Goal: Communication & Community: Answer question/provide support

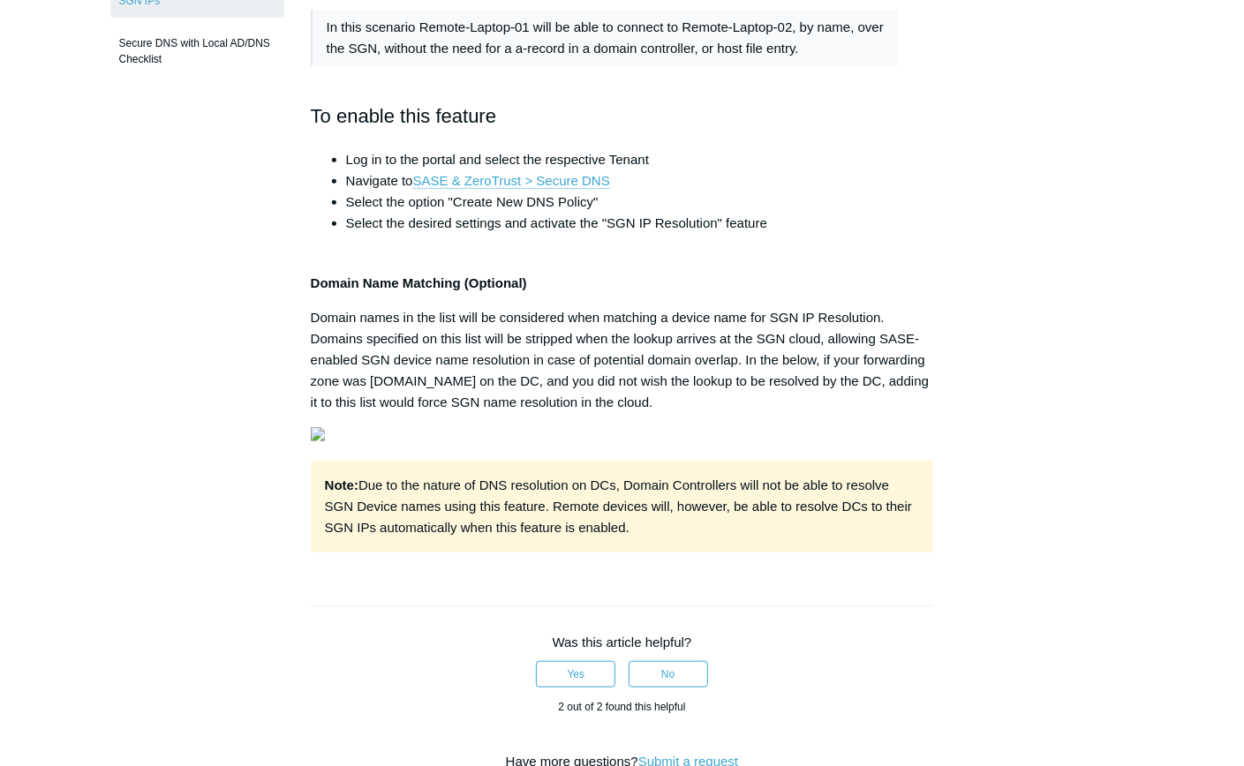
scroll to position [177, 0]
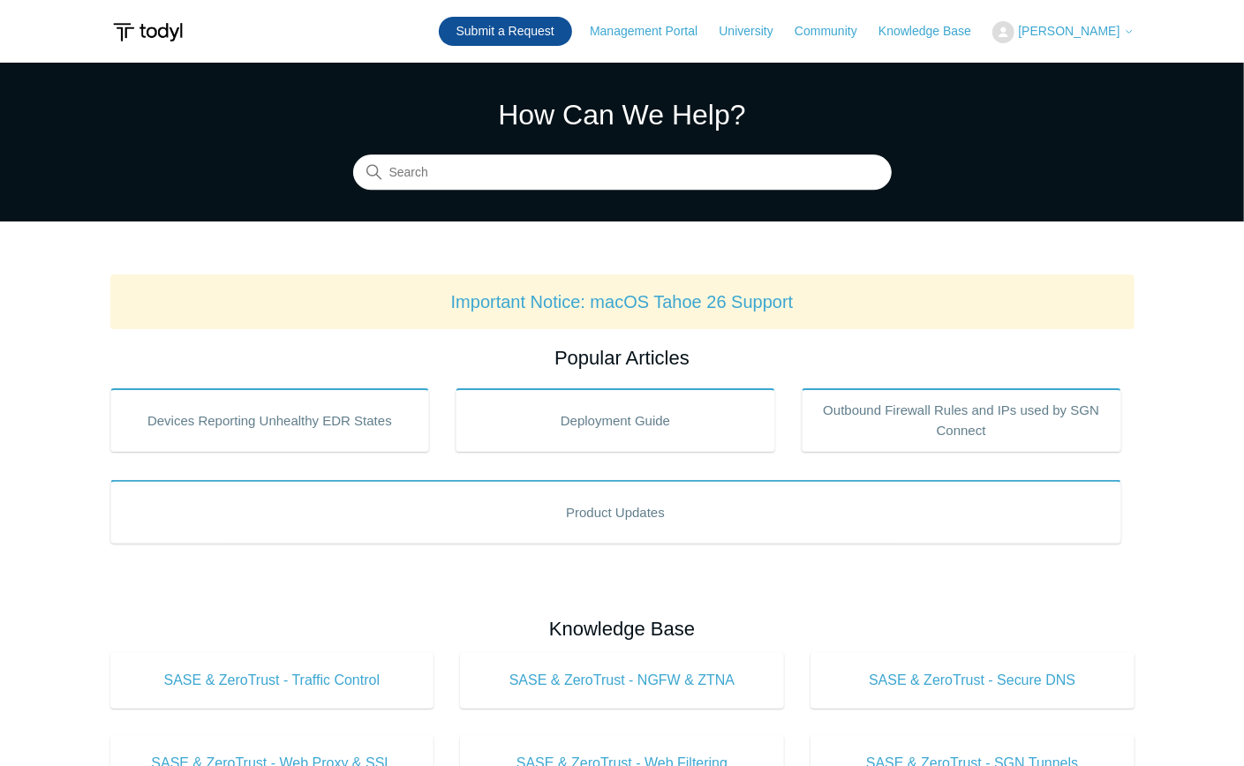
click at [512, 35] on link "Submit a Request" at bounding box center [505, 31] width 133 height 29
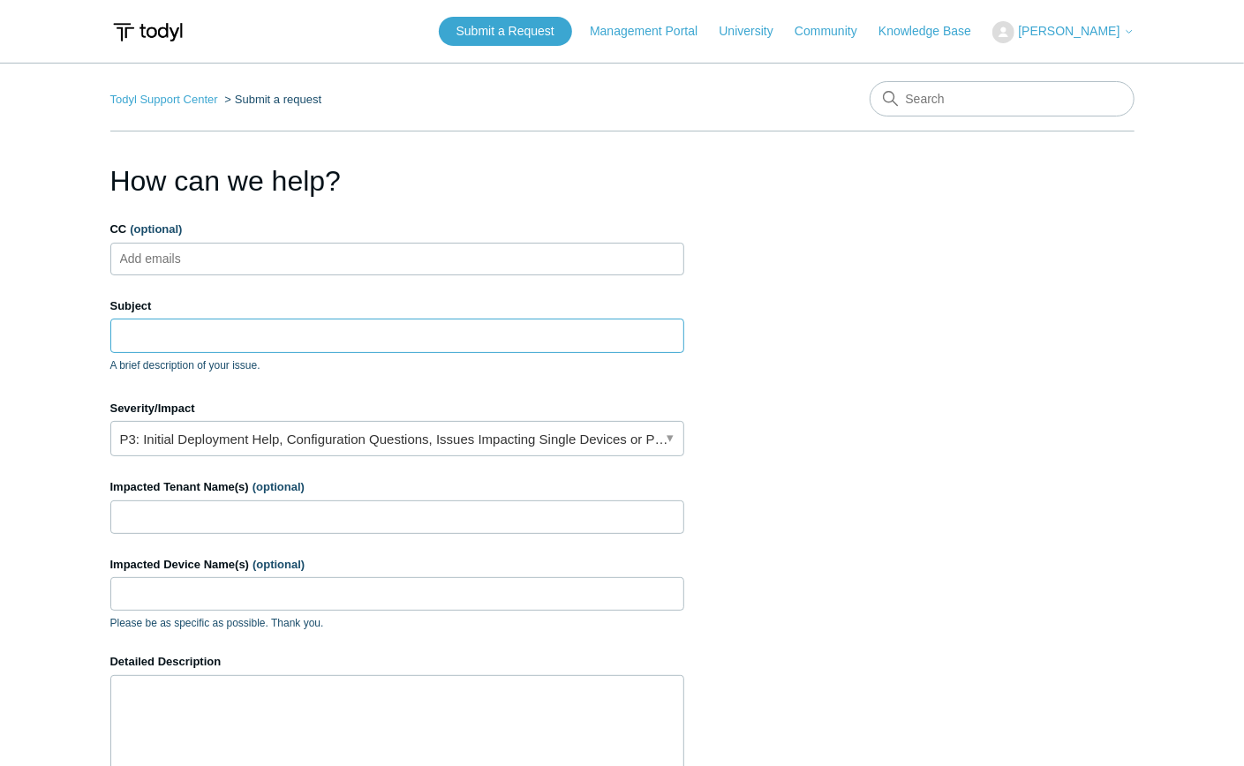
click at [200, 334] on input "Subject" at bounding box center [397, 336] width 574 height 34
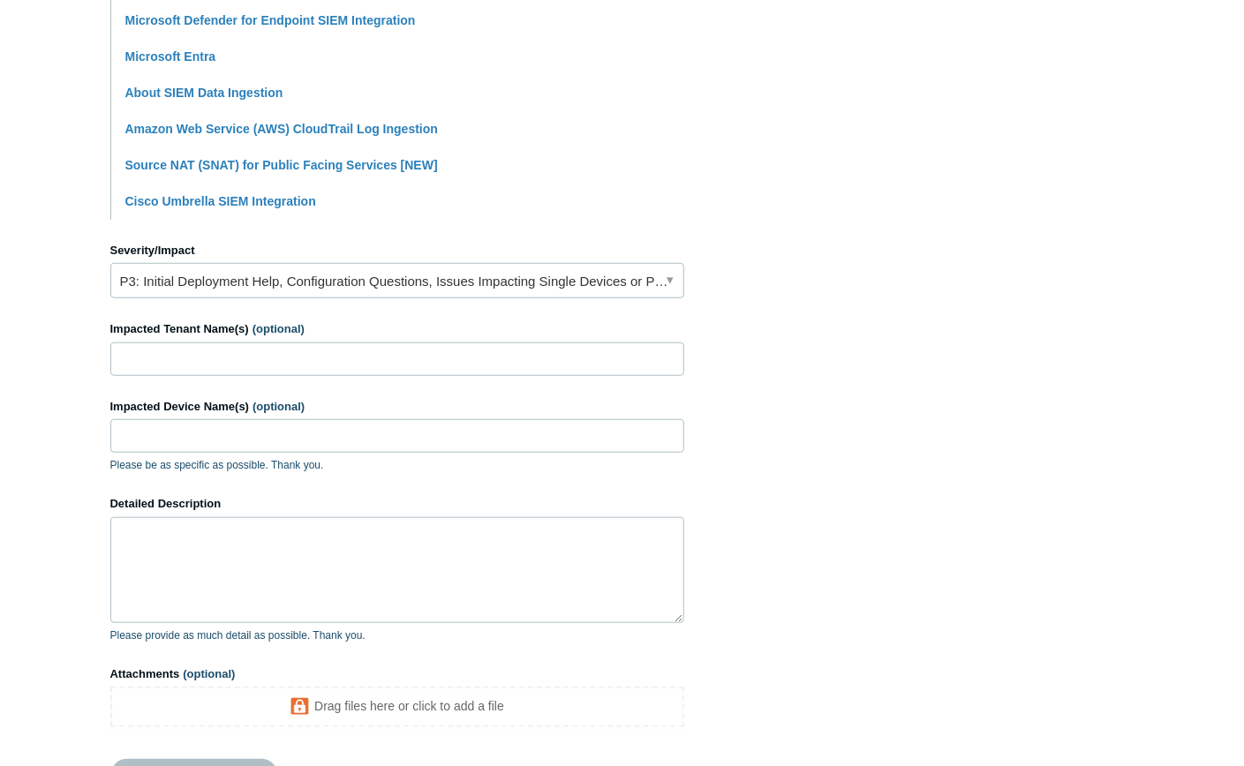
scroll to position [588, 0]
type input "Random page sections not loading"
click at [200, 350] on input "Impacted Tenant Name(s) (optional)" at bounding box center [397, 359] width 574 height 34
type input "Grayson Data Services"
type input "gds-1030"
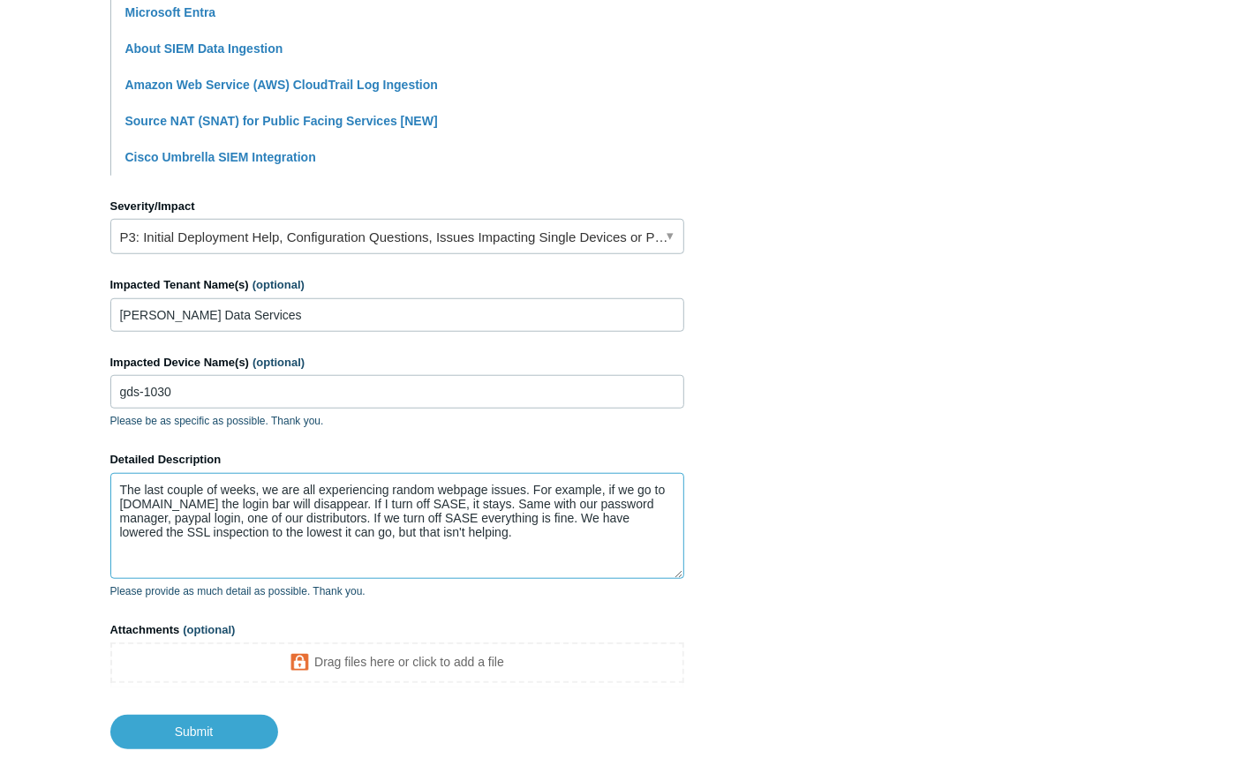
scroll to position [734, 0]
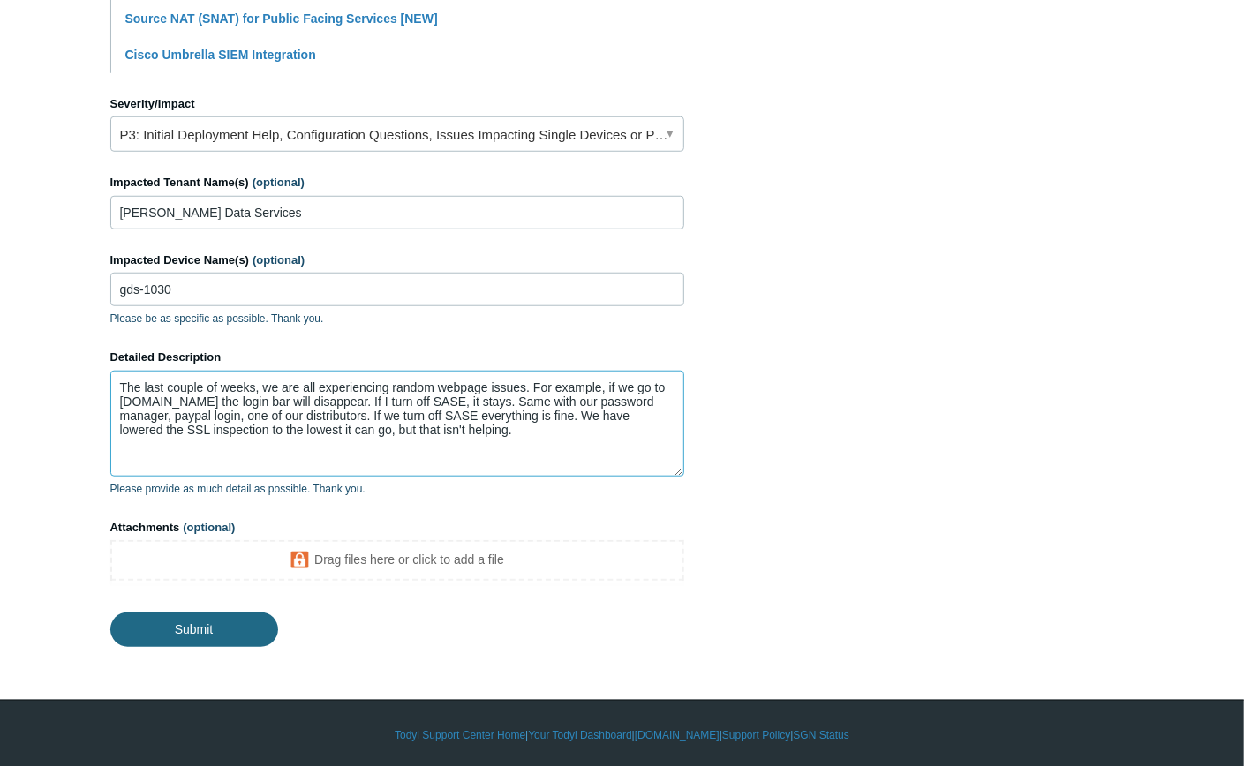
type textarea "The last couple of weeks, we are all experiencing random webpage issues. For ex…"
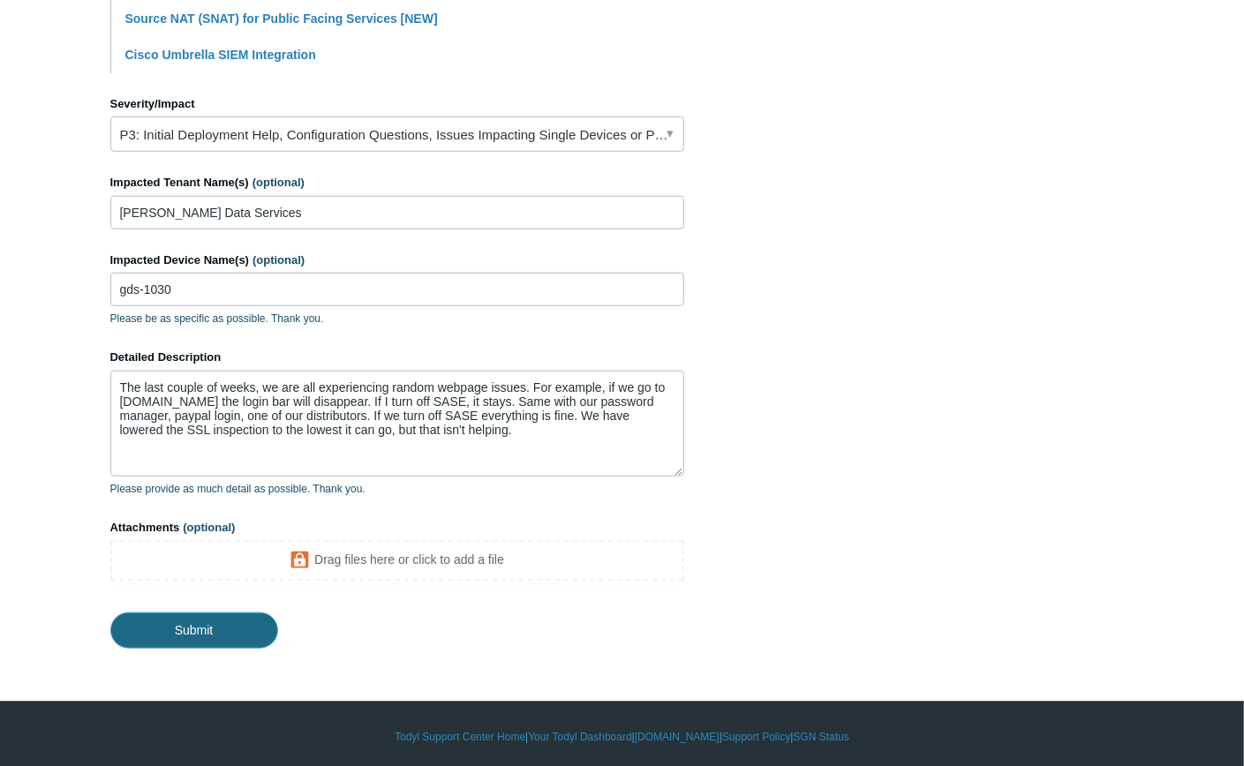
click at [199, 622] on input "Submit" at bounding box center [194, 630] width 168 height 35
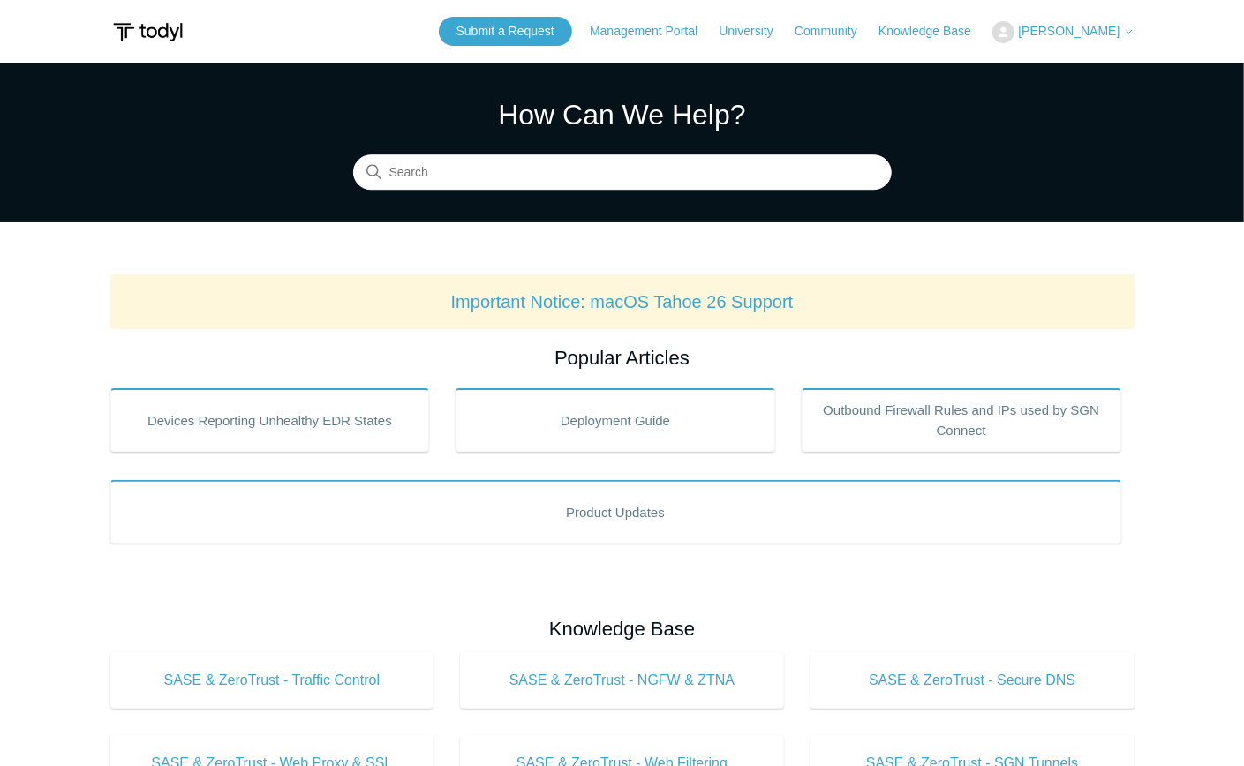
click at [1121, 29] on span "[PERSON_NAME]" at bounding box center [1076, 31] width 116 height 14
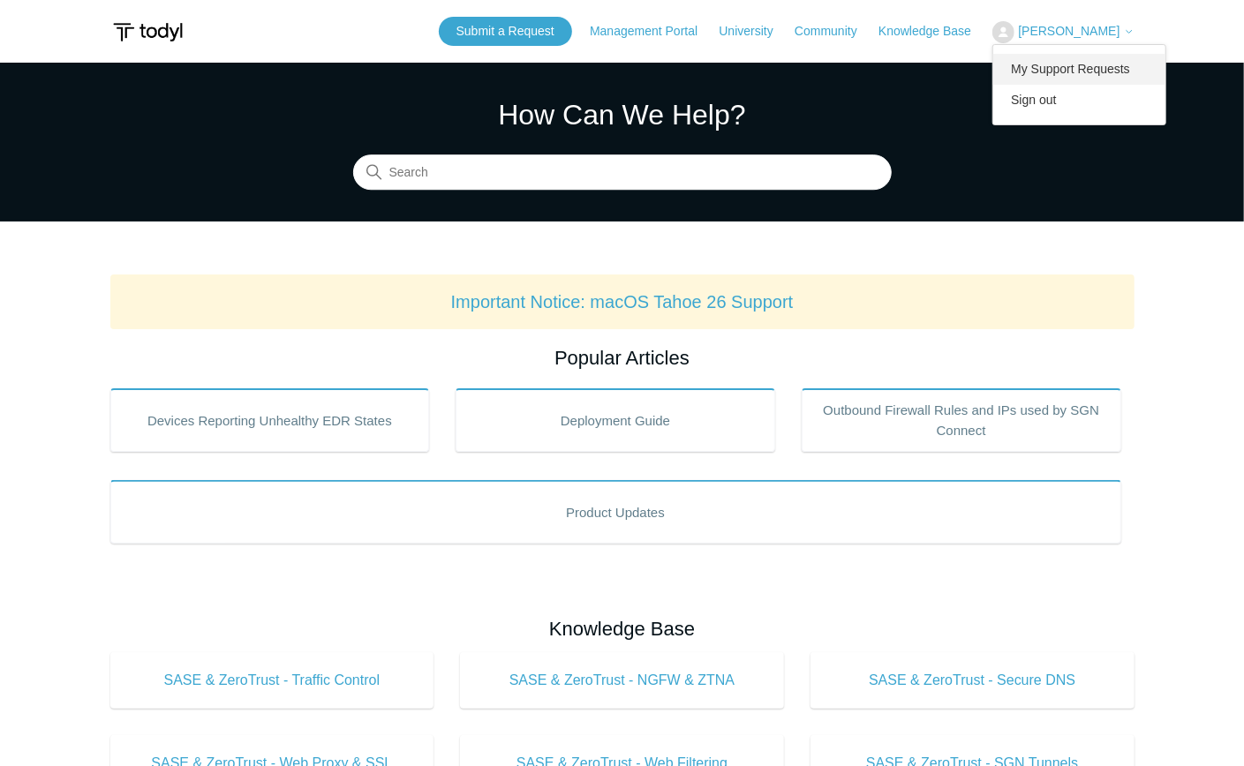
click at [1120, 63] on link "My Support Requests" at bounding box center [1079, 69] width 172 height 31
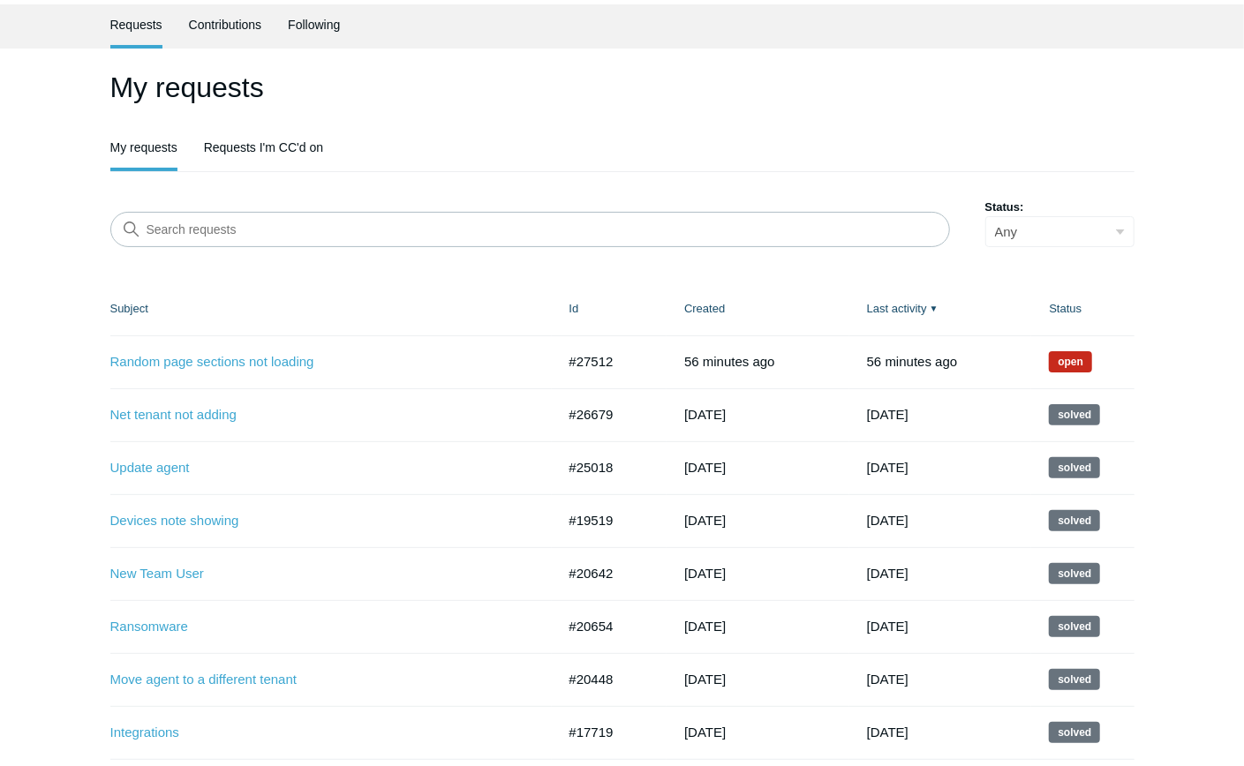
scroll to position [58, 0]
click at [239, 360] on link "Random page sections not loading" at bounding box center [319, 362] width 419 height 20
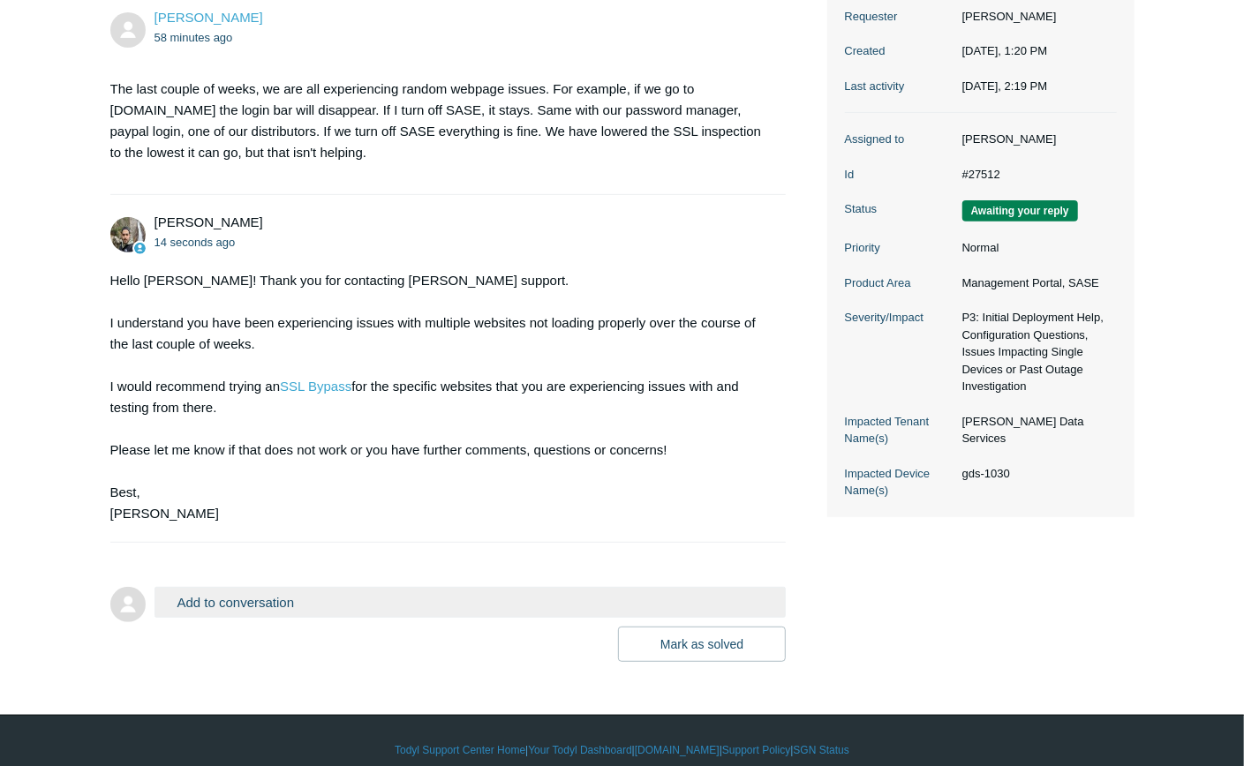
scroll to position [281, 0]
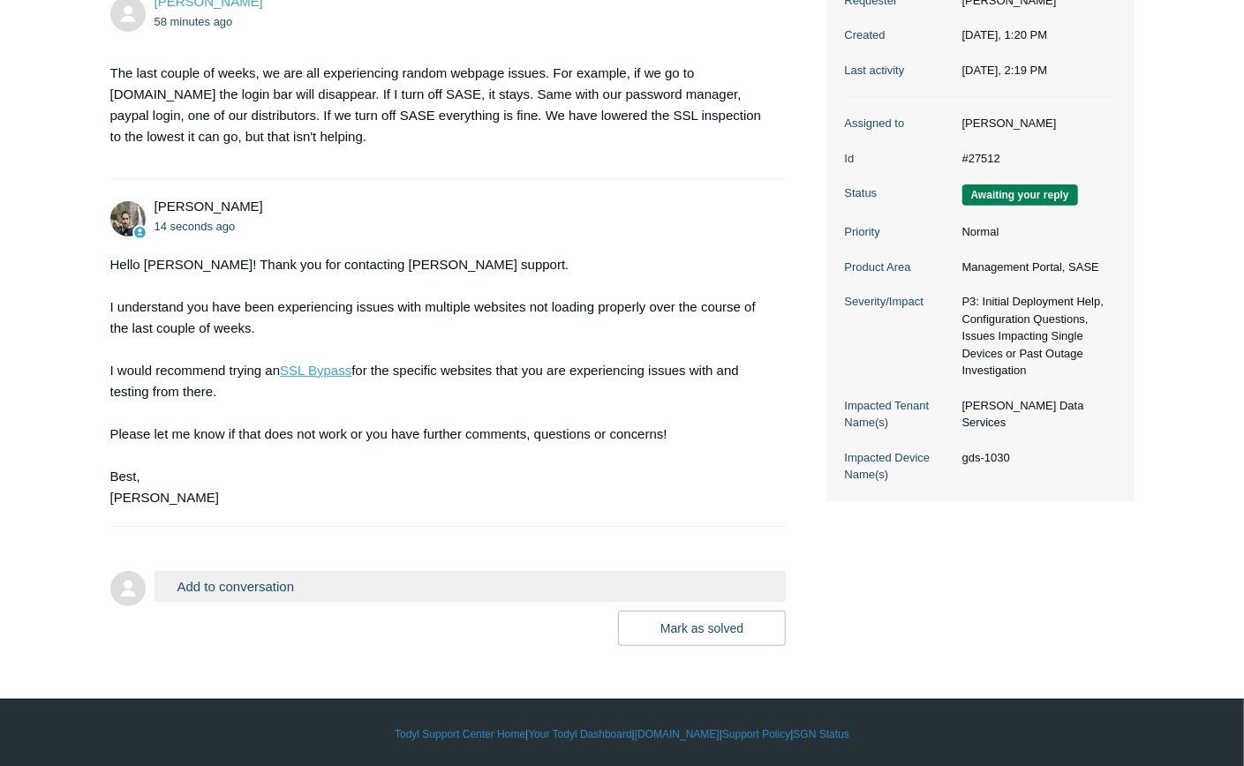
click at [318, 370] on link "SSL Bypass" at bounding box center [316, 370] width 72 height 15
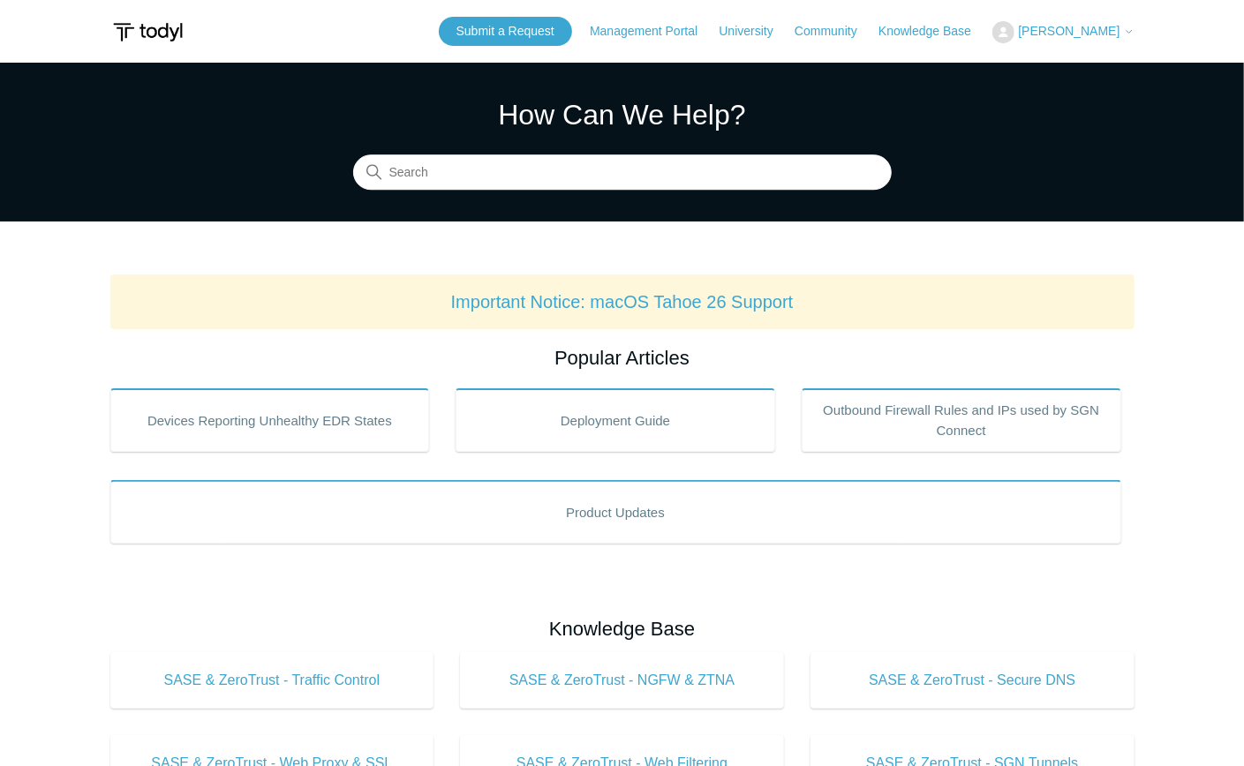
click at [1116, 31] on span "[PERSON_NAME]" at bounding box center [1069, 31] width 102 height 14
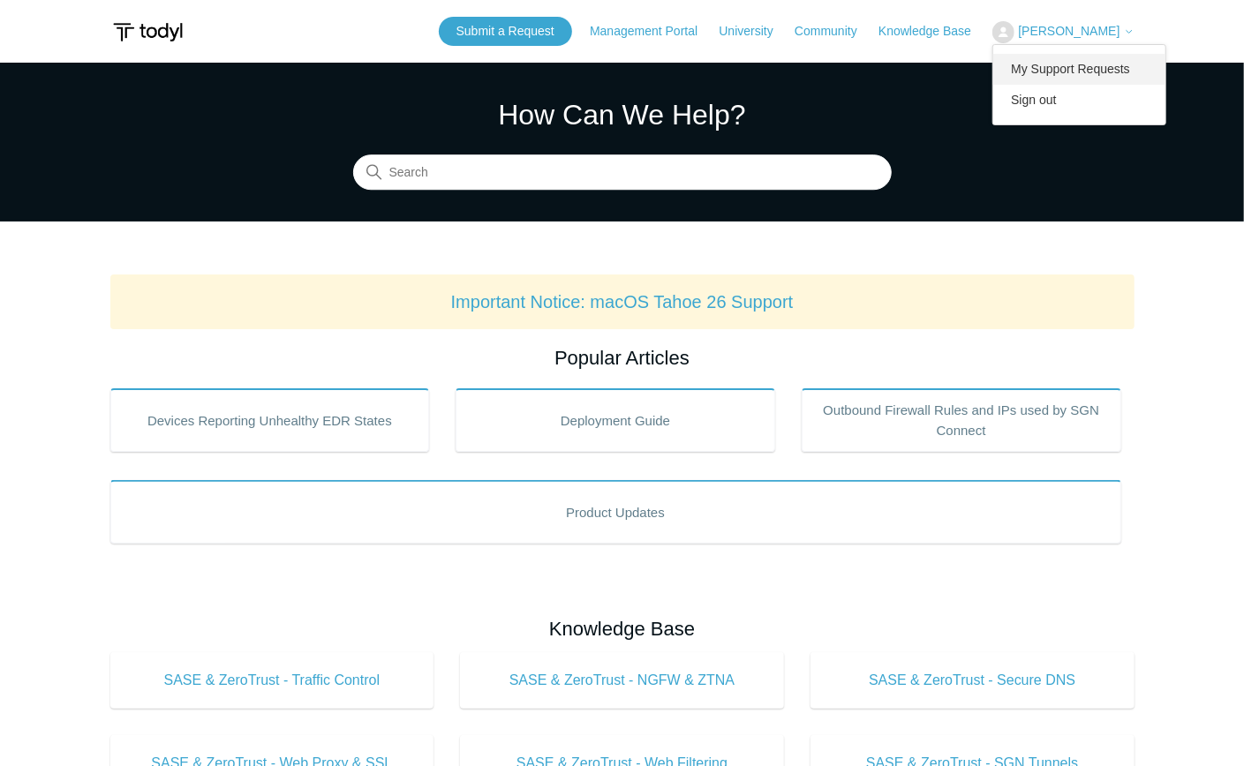
click at [1102, 64] on link "My Support Requests" at bounding box center [1079, 69] width 172 height 31
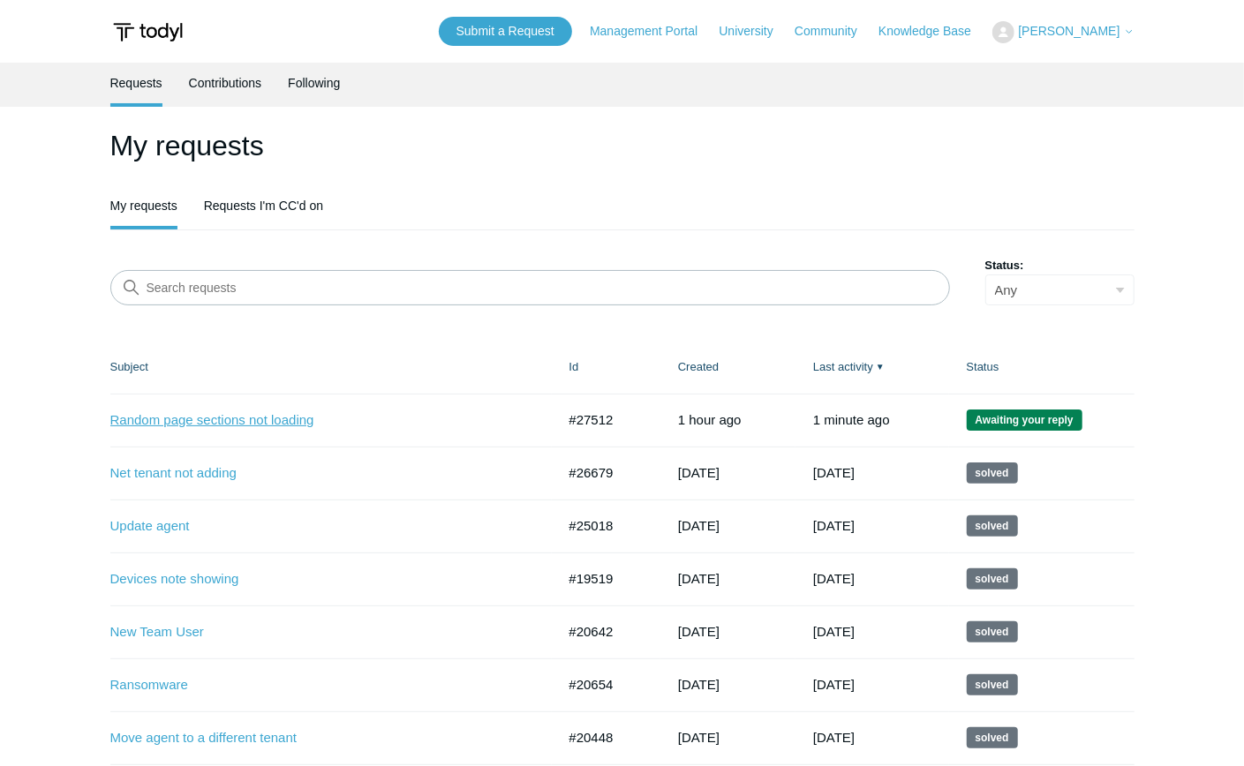
click at [267, 417] on link "Random page sections not loading" at bounding box center [319, 421] width 419 height 20
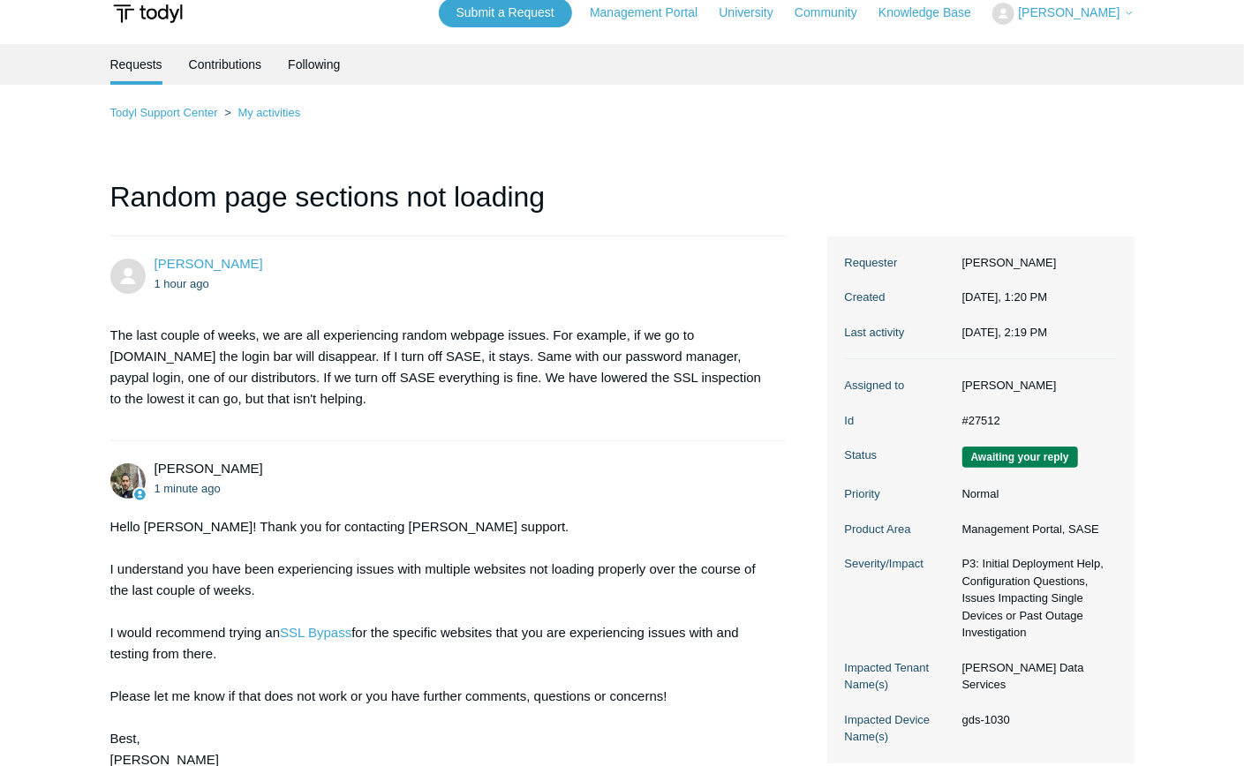
scroll to position [281, 0]
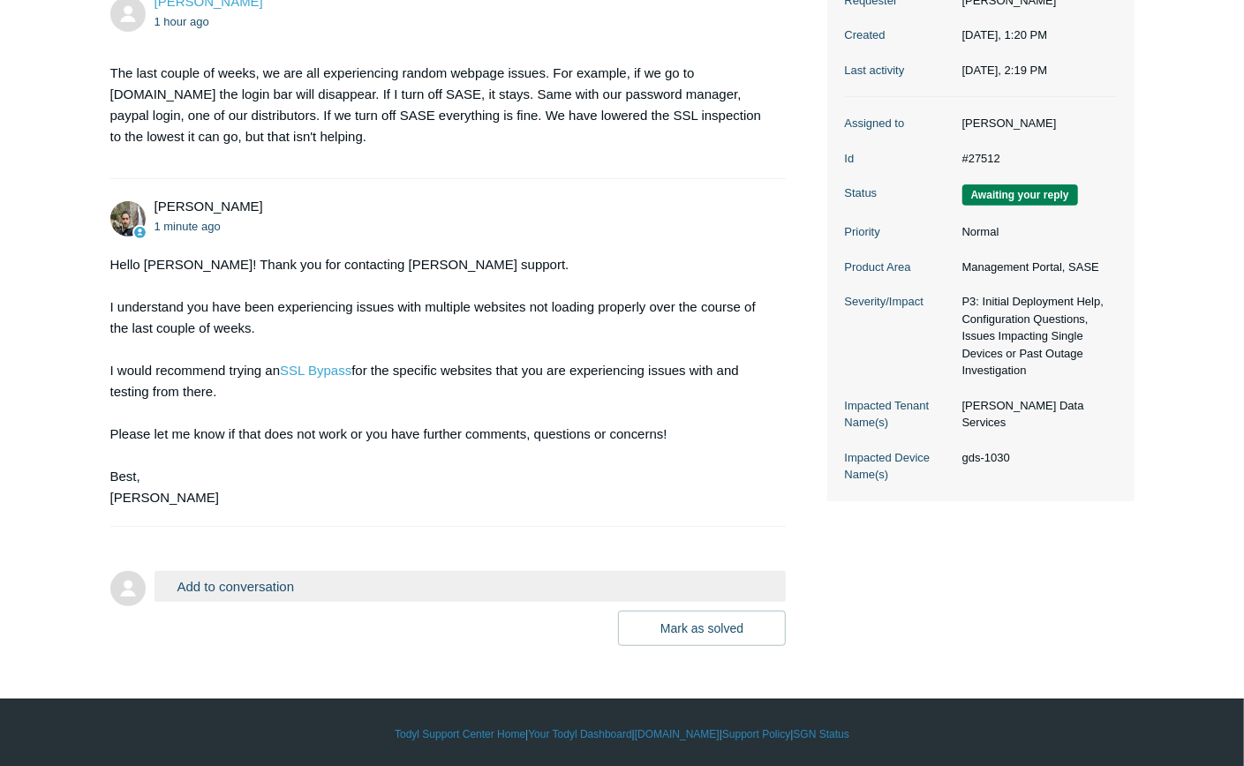
click at [279, 584] on button "Add to conversation" at bounding box center [471, 586] width 632 height 31
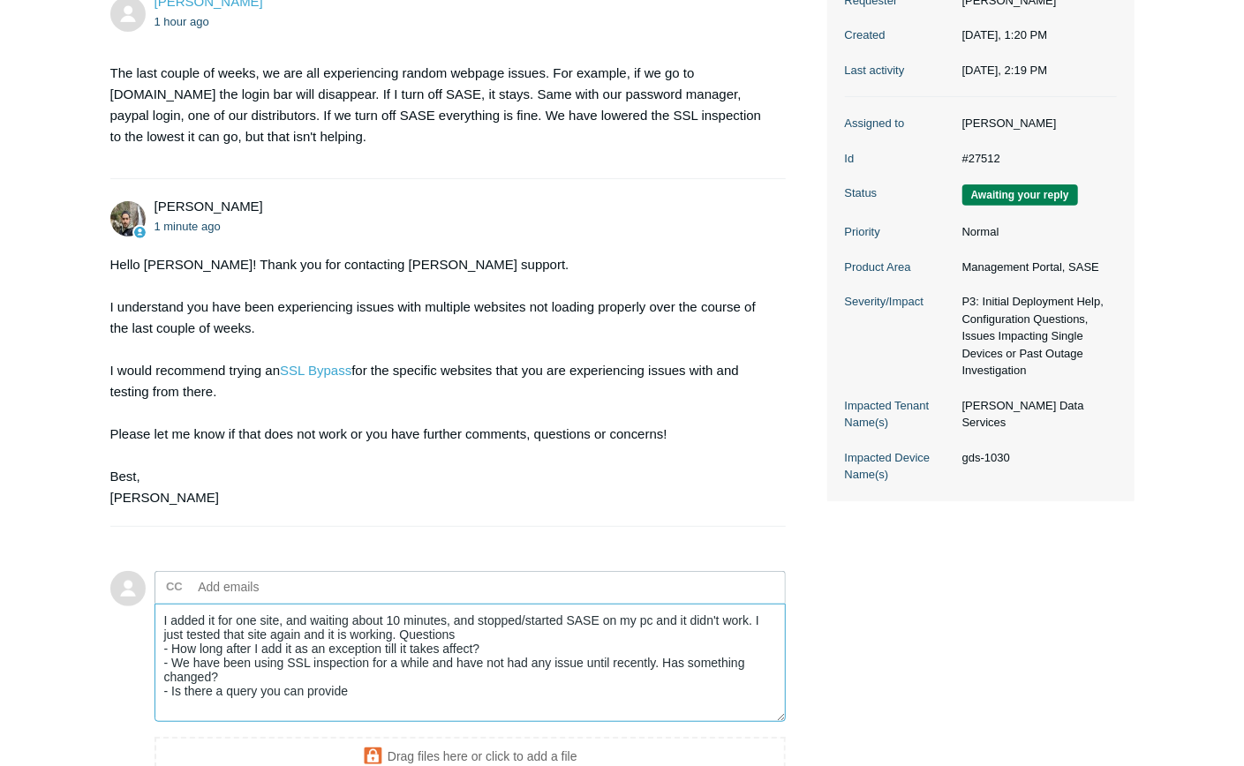
click at [366, 683] on textarea "I added it for one site, and waiting about 10 minutes, and stopped/started SASE…" at bounding box center [471, 663] width 632 height 119
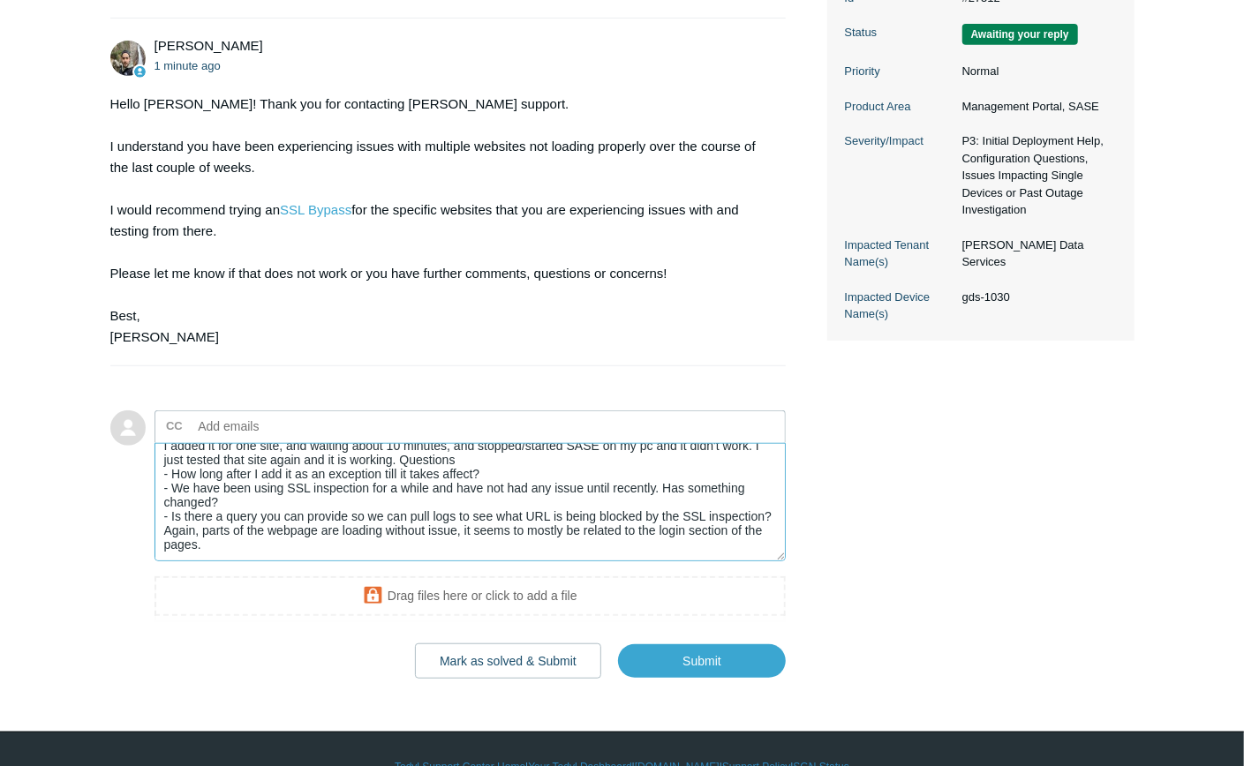
scroll to position [457, 0]
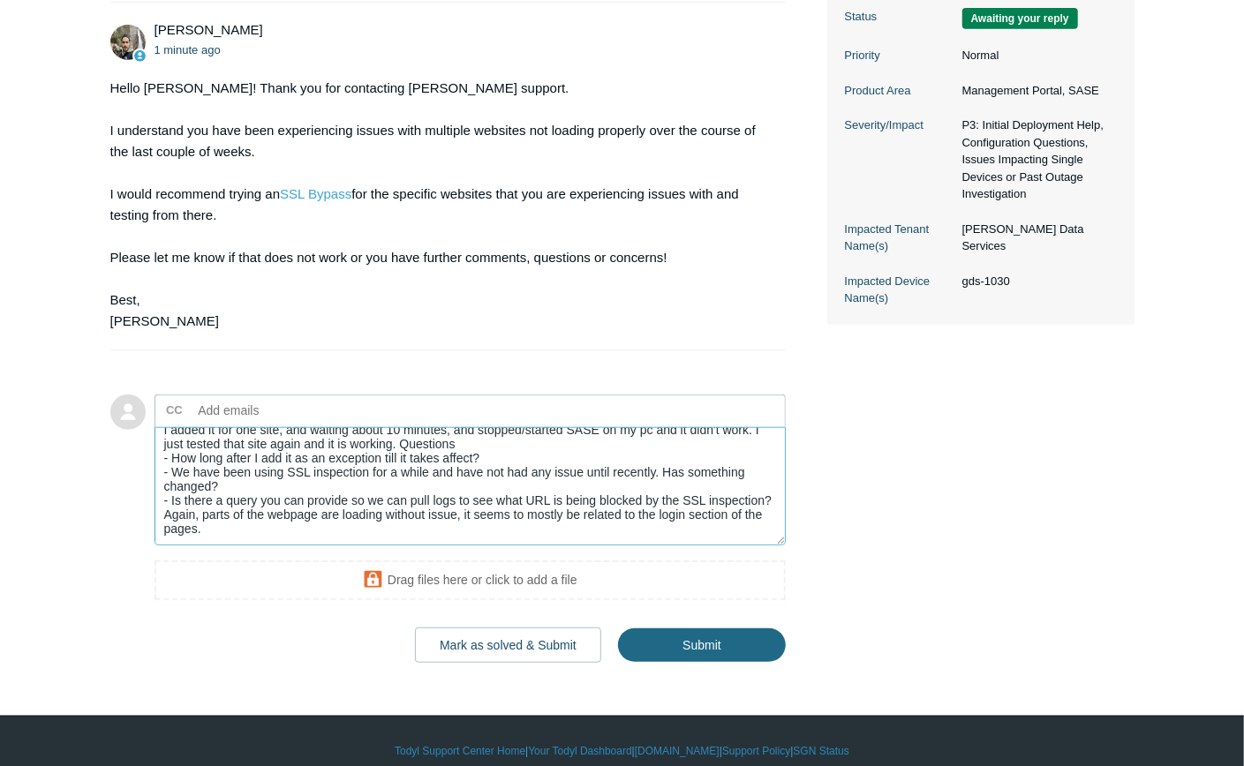
type textarea "I added it for one site, and waiting about 10 minutes, and stopped/started SASE…"
click at [737, 645] on input "Submit" at bounding box center [702, 646] width 168 height 35
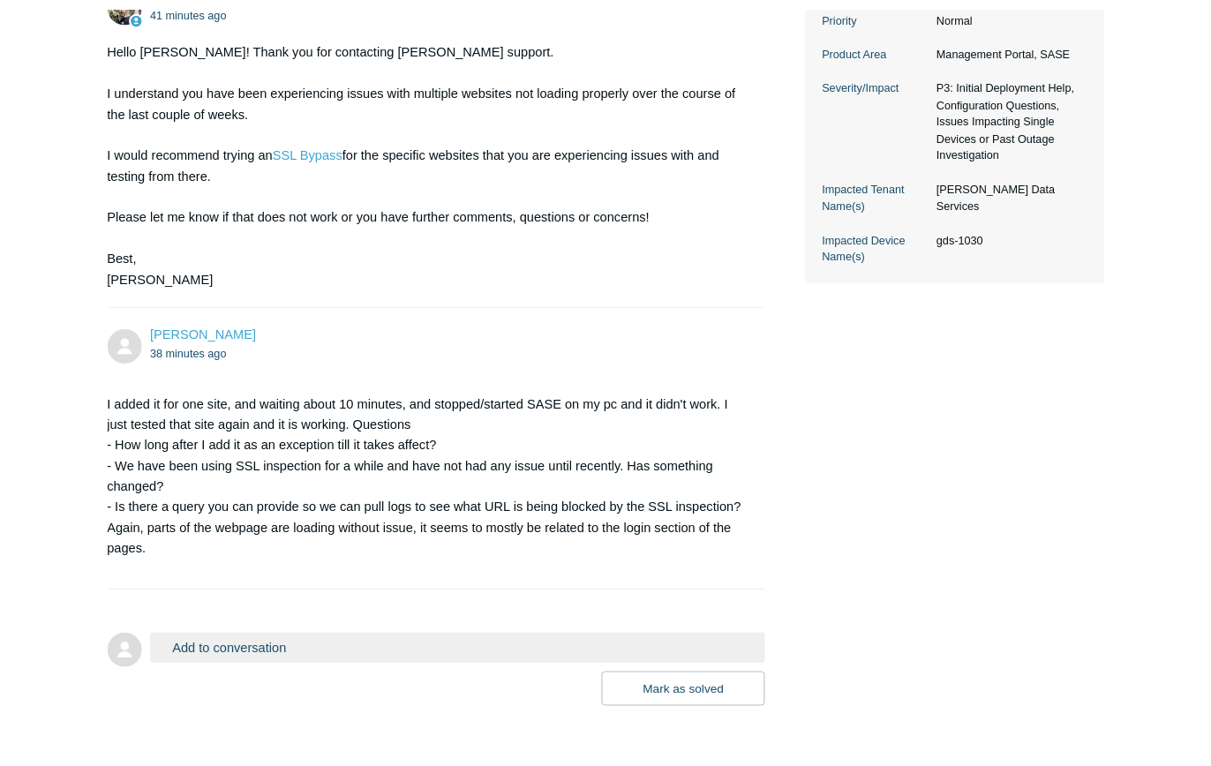
scroll to position [394, 0]
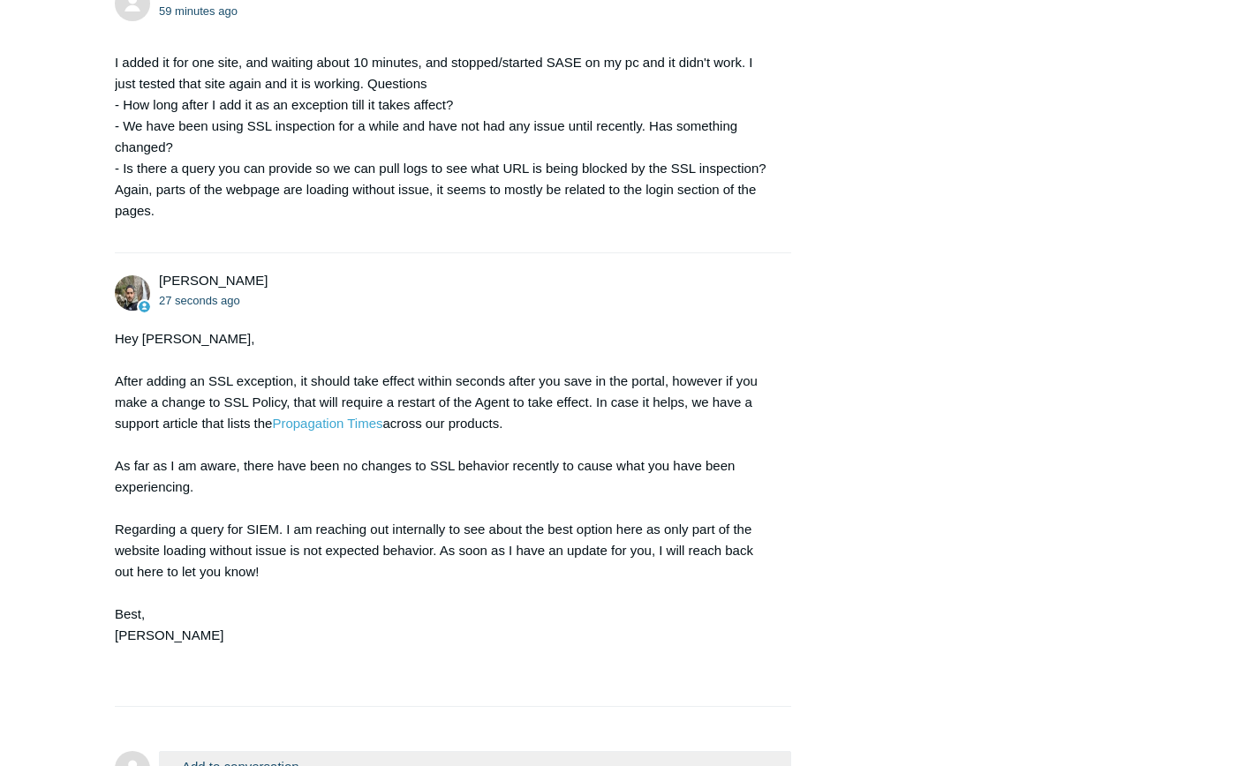
scroll to position [862, 0]
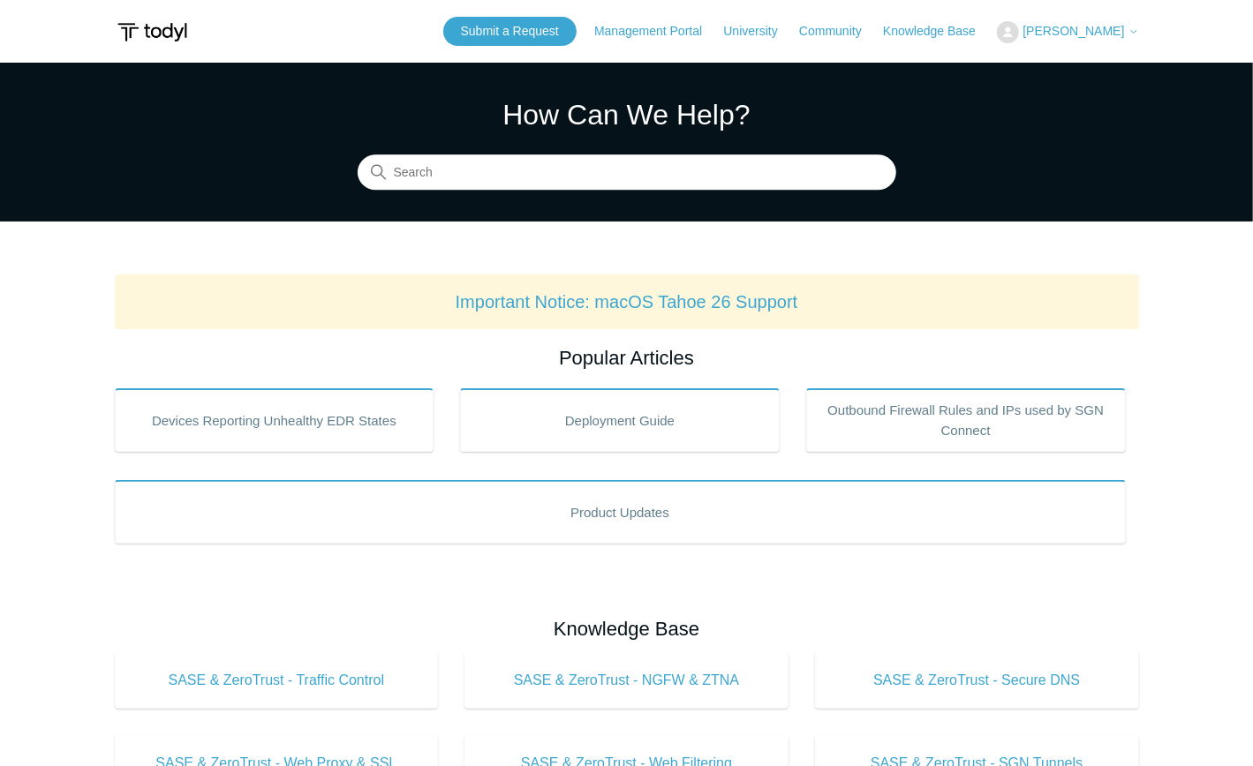
click at [1132, 28] on icon at bounding box center [1133, 31] width 11 height 11
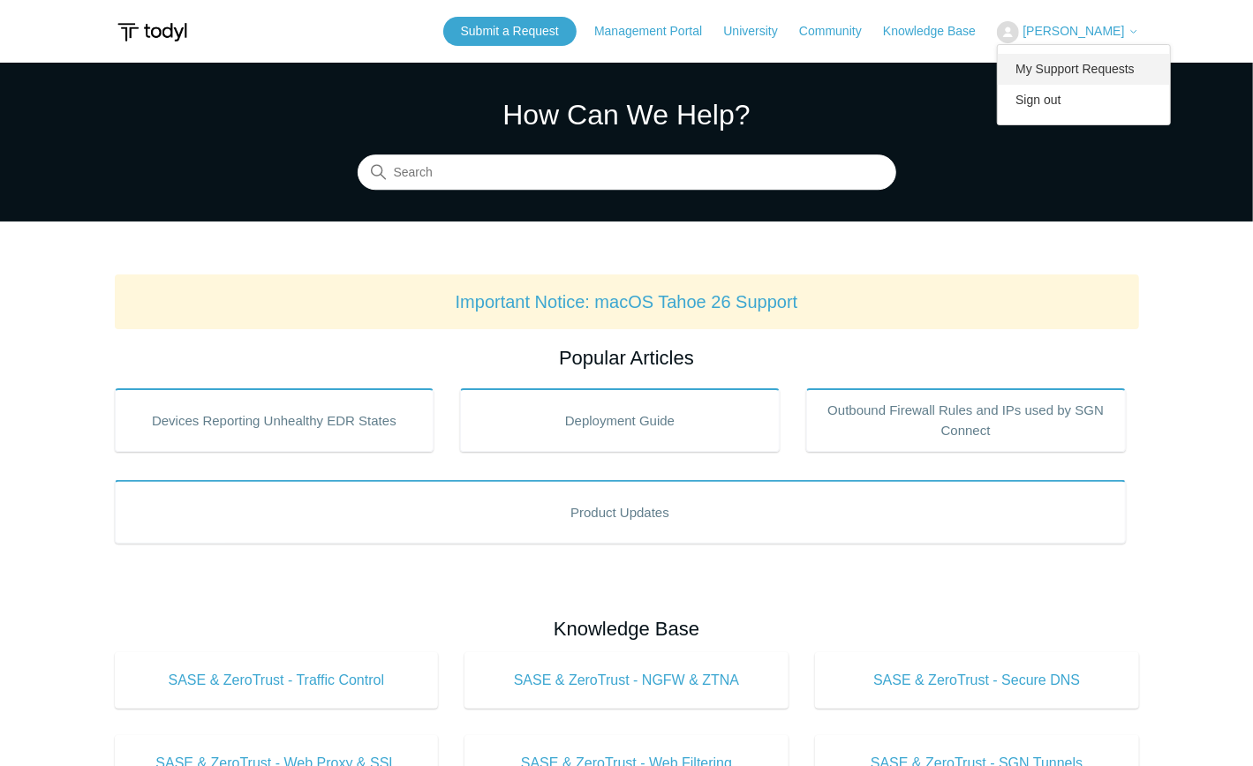
click at [1097, 67] on link "My Support Requests" at bounding box center [1084, 69] width 172 height 31
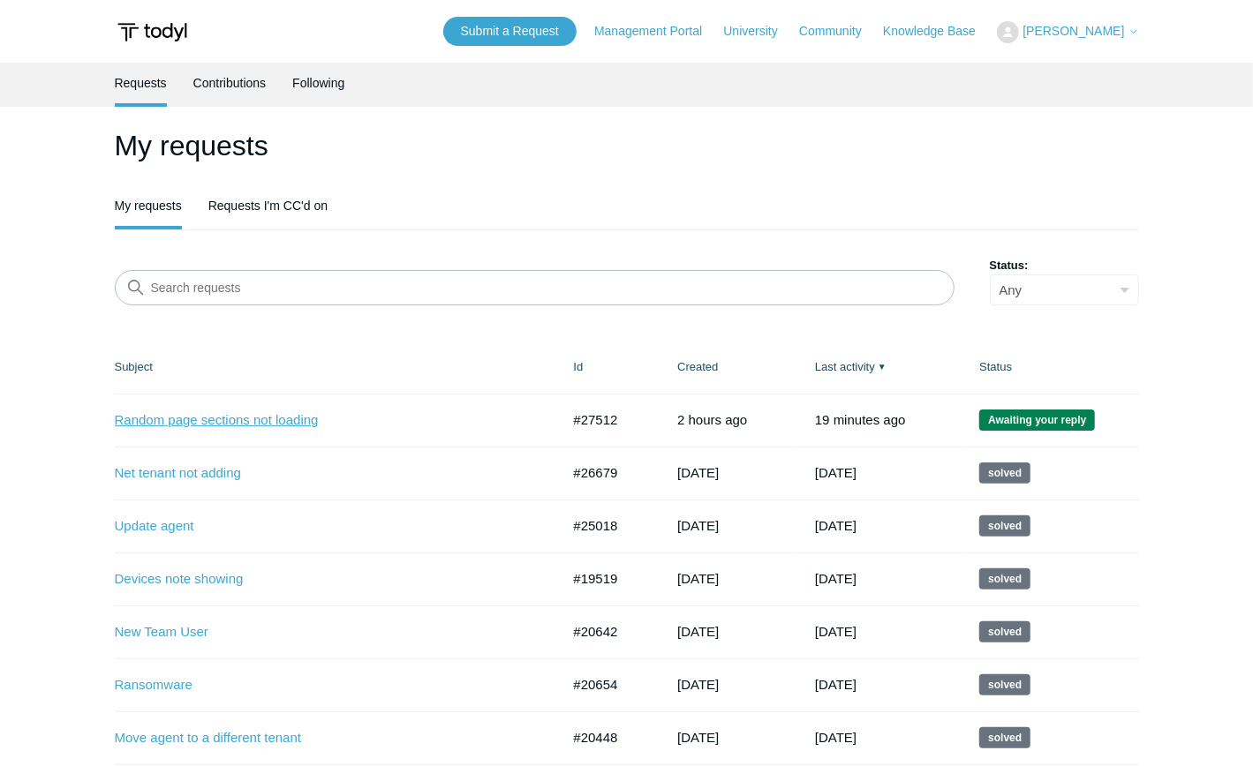
click at [246, 411] on link "Random page sections not loading" at bounding box center [324, 421] width 419 height 20
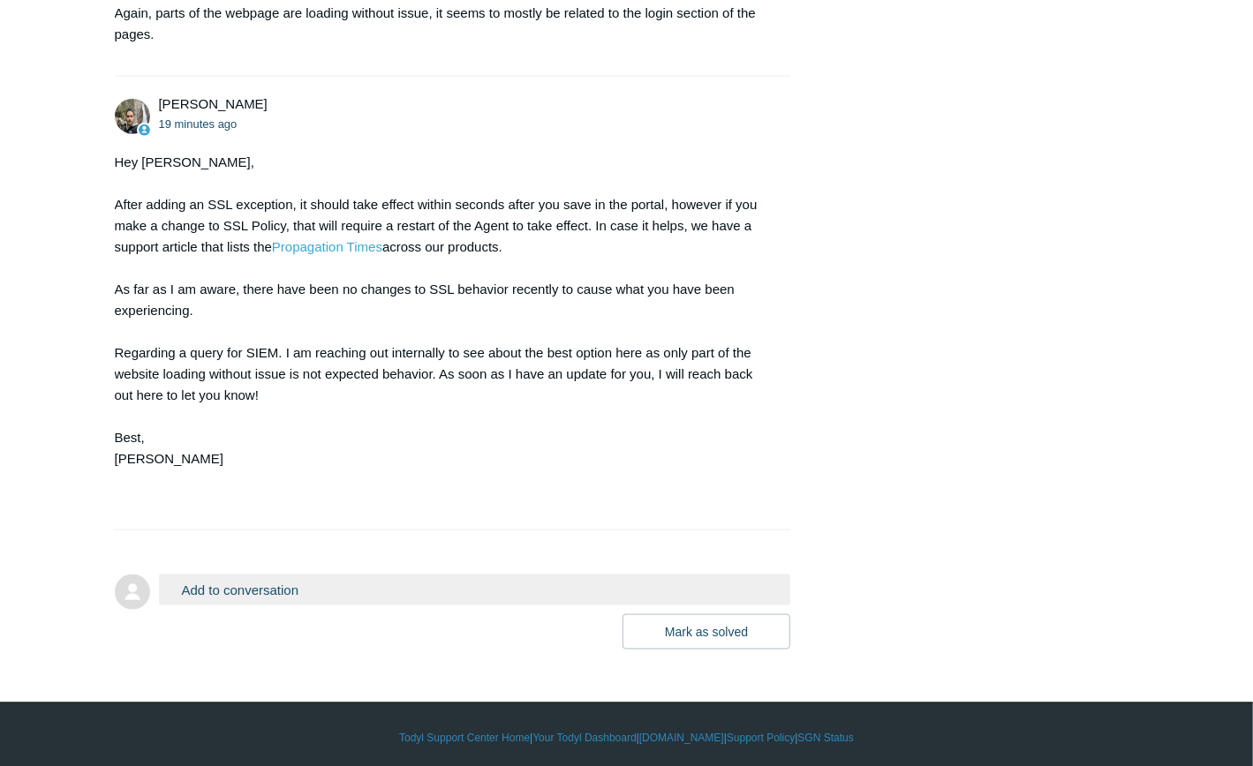
scroll to position [1023, 0]
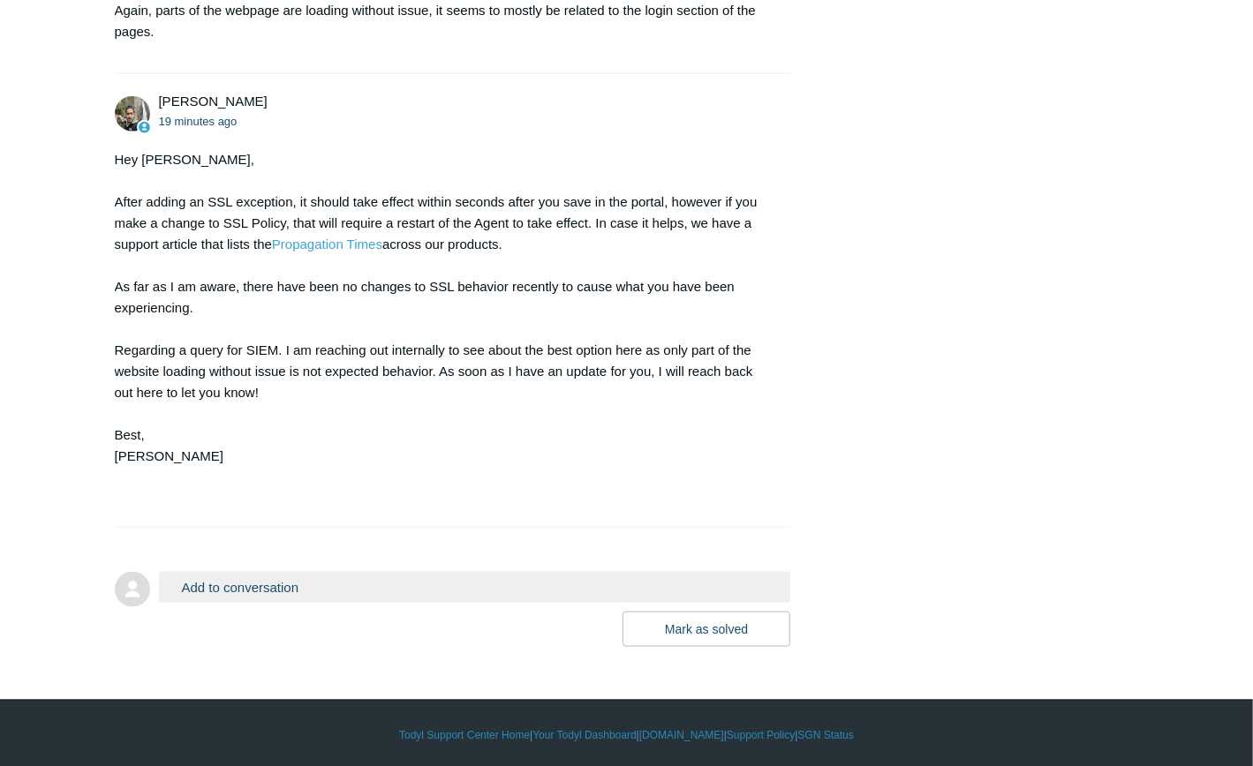
drag, startPoint x: 1065, startPoint y: 138, endPoint x: 1081, endPoint y: 122, distance: 22.5
click at [218, 582] on button "Add to conversation" at bounding box center [475, 587] width 632 height 31
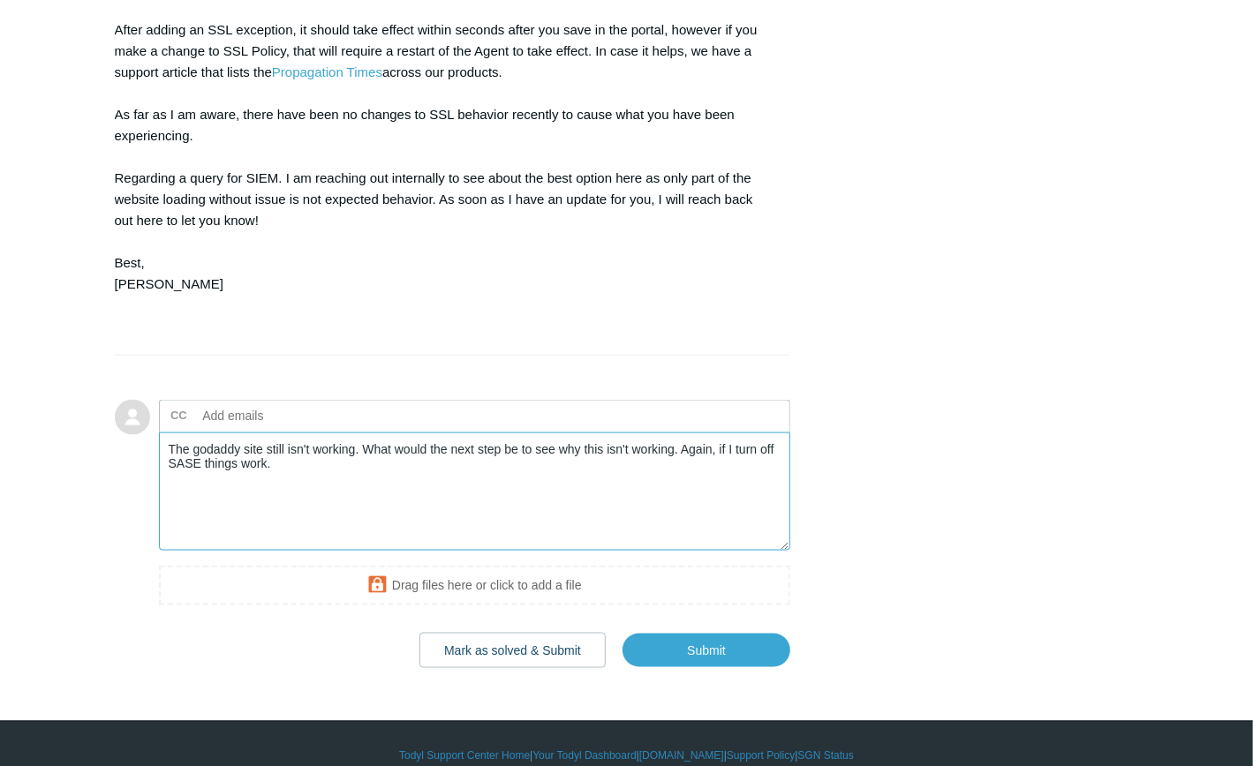
scroll to position [1200, 0]
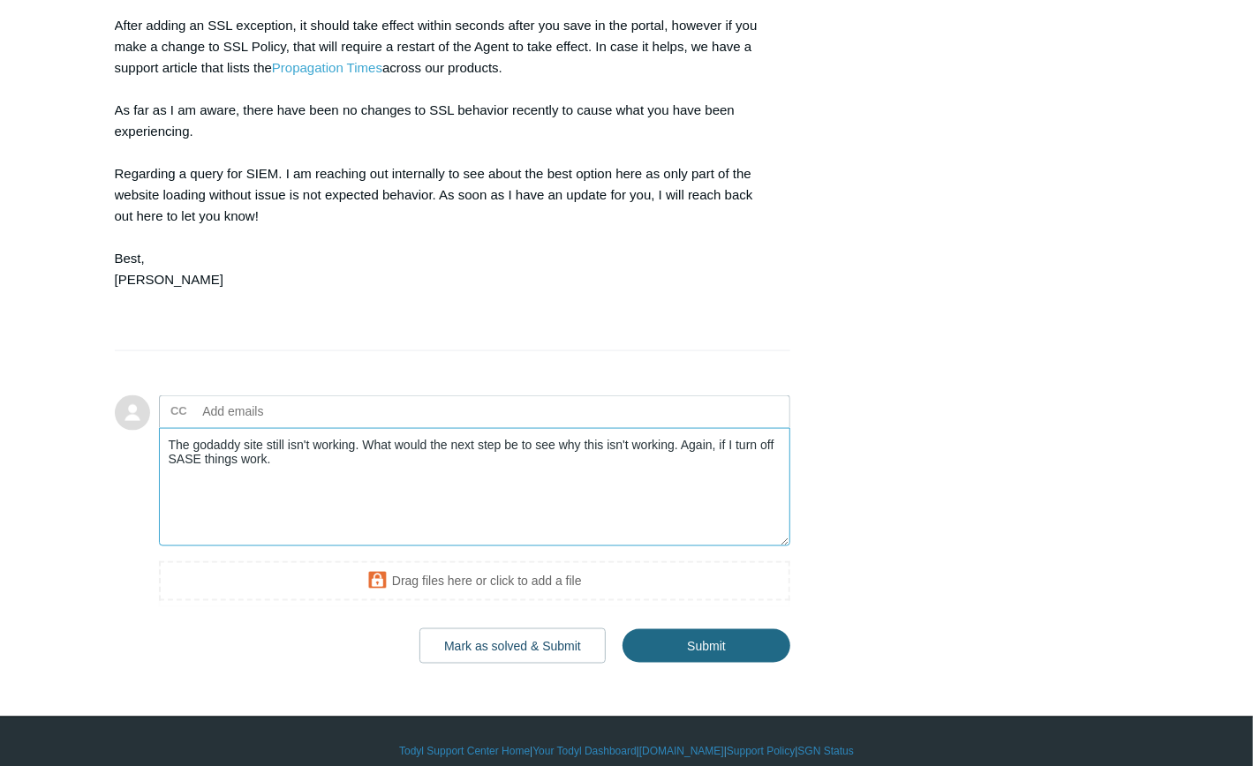
type textarea "The godaddy site still isn't working. What would the next step be to see why th…"
click at [718, 646] on input "Submit" at bounding box center [706, 647] width 168 height 35
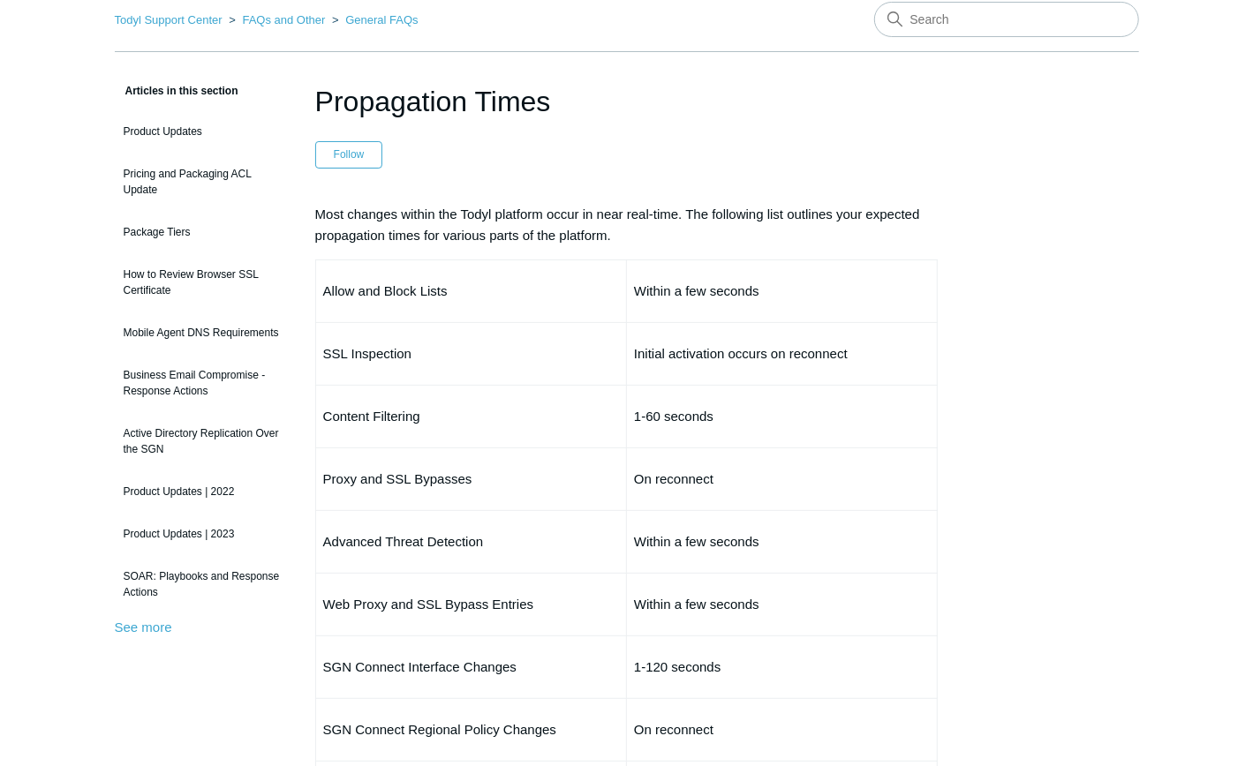
scroll to position [58, 0]
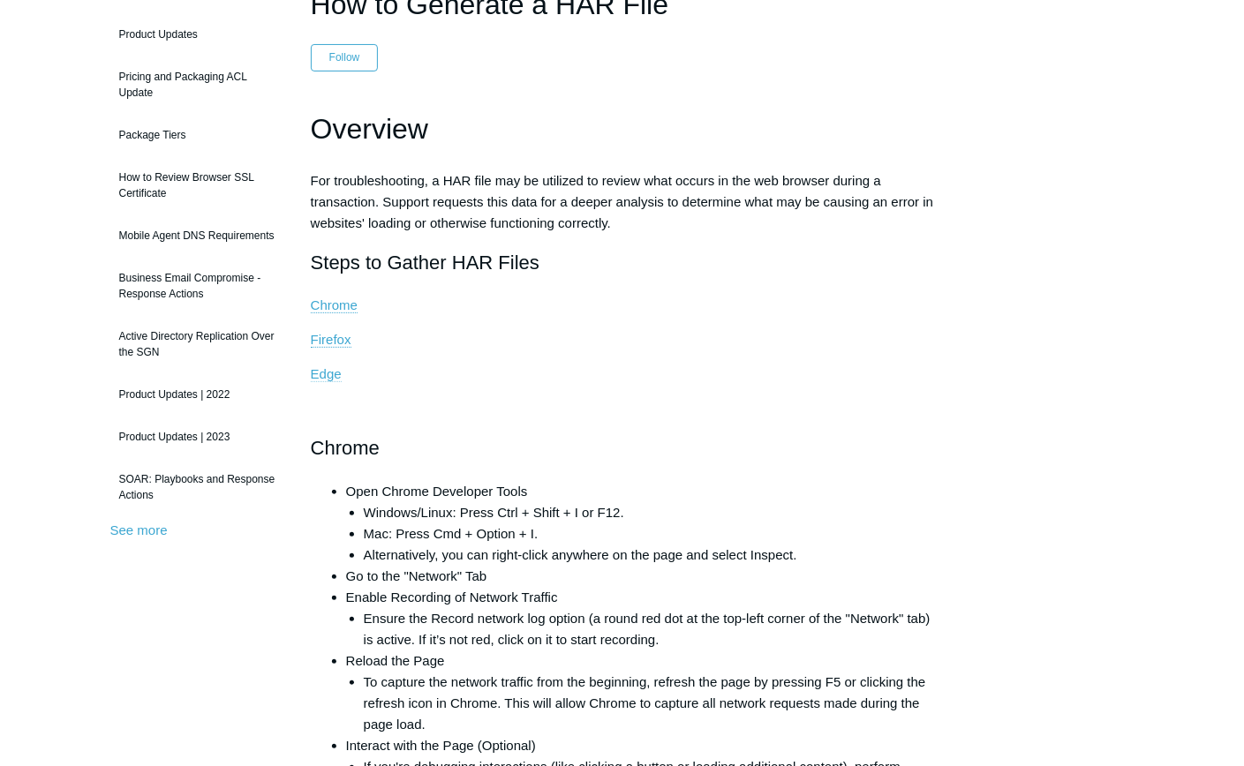
click at [334, 378] on link "Edge" at bounding box center [326, 374] width 31 height 16
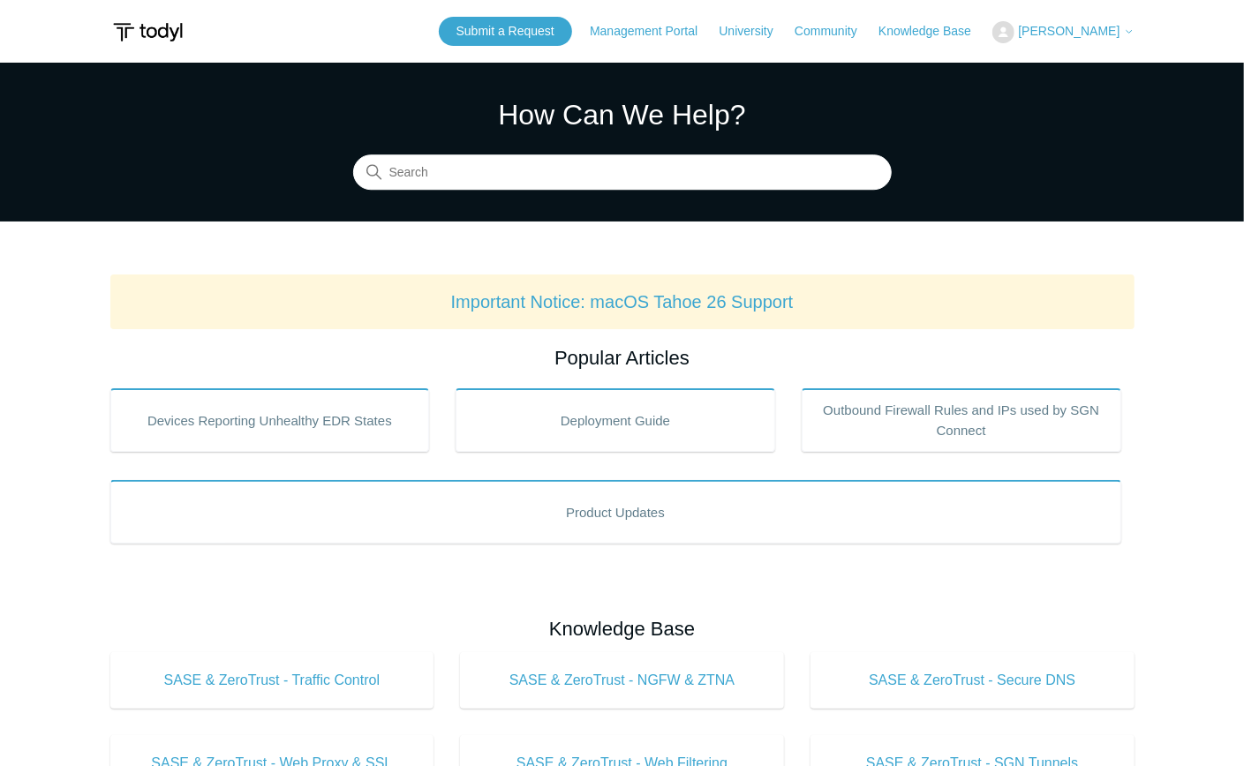
click at [1122, 35] on span "[PERSON_NAME]" at bounding box center [1076, 31] width 116 height 14
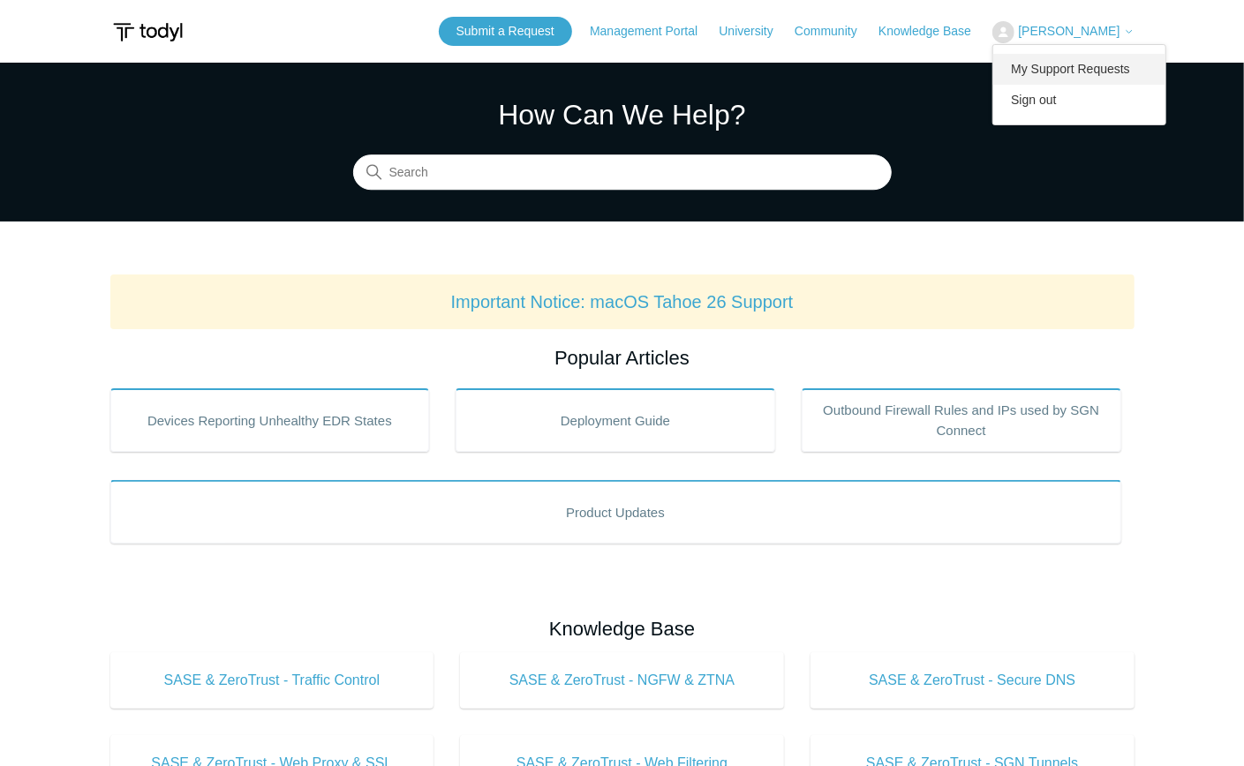
click at [1089, 69] on link "My Support Requests" at bounding box center [1079, 69] width 172 height 31
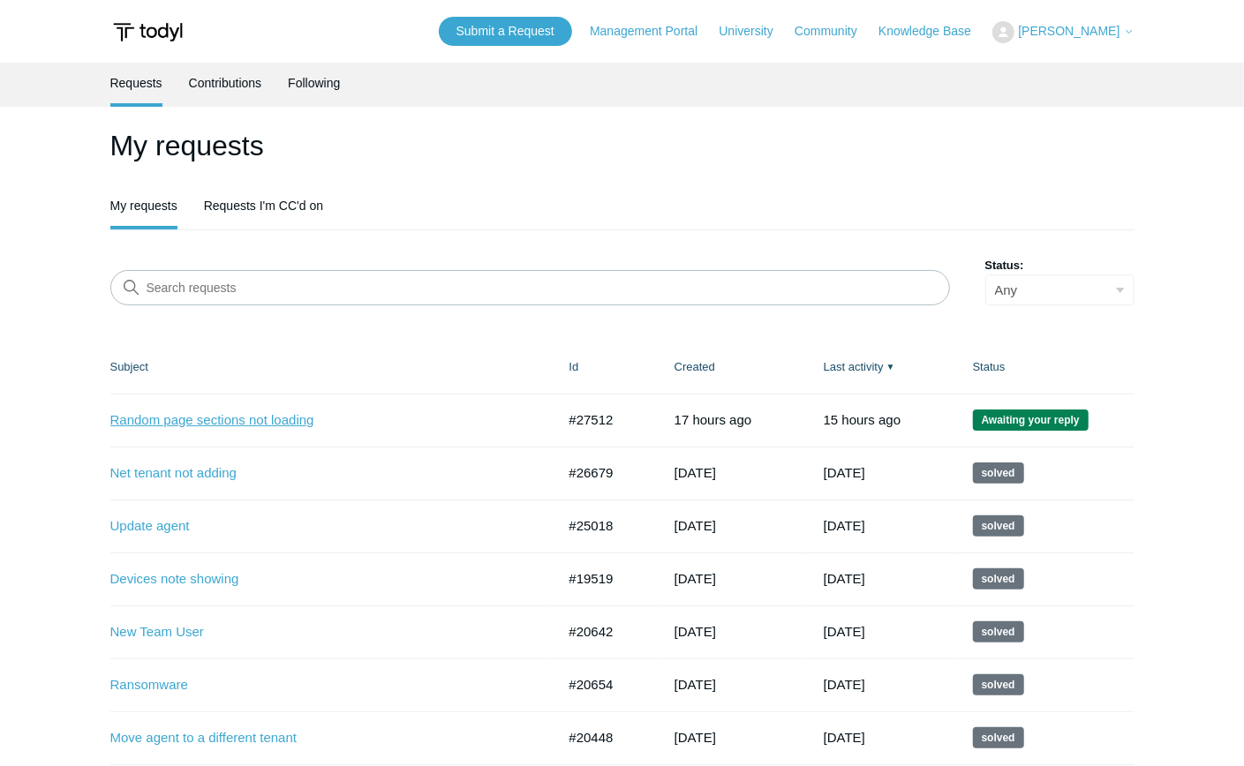
click at [242, 418] on link "Random page sections not loading" at bounding box center [319, 421] width 419 height 20
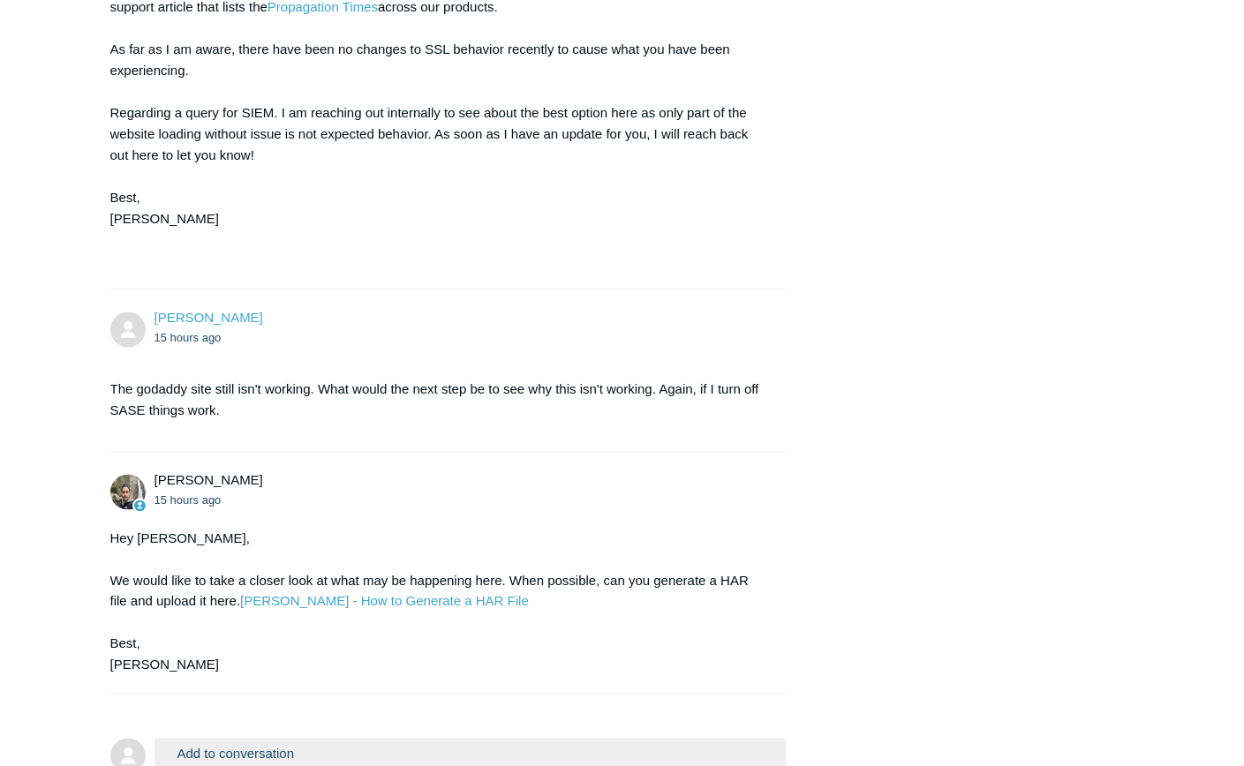
scroll to position [1427, 0]
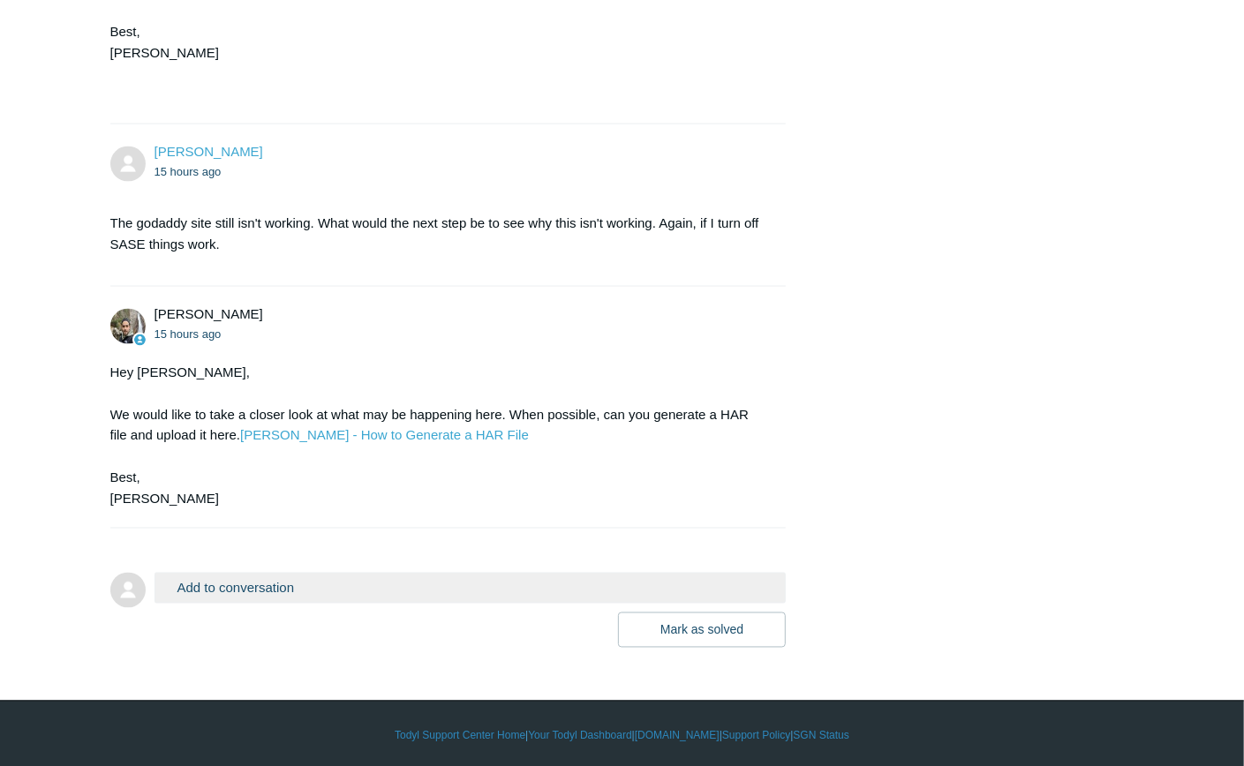
click at [287, 584] on button "Add to conversation" at bounding box center [471, 588] width 632 height 31
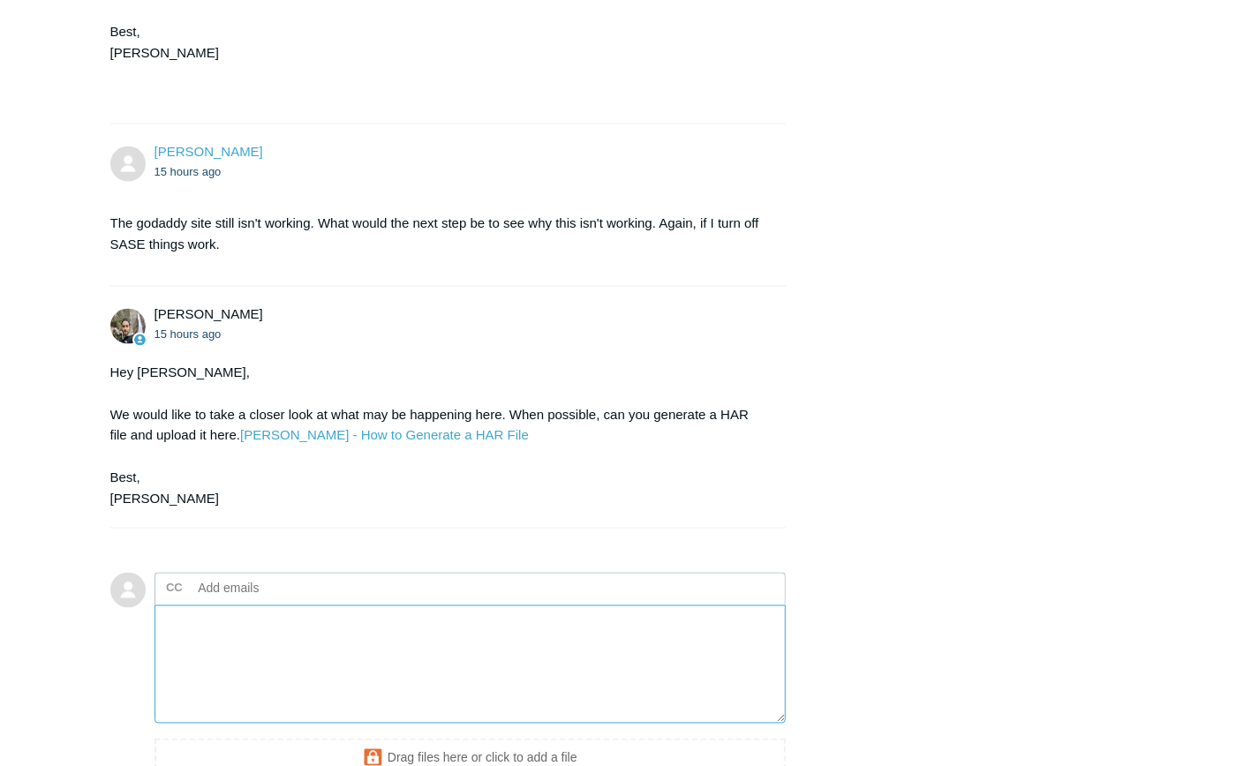
scroll to position [1621, 0]
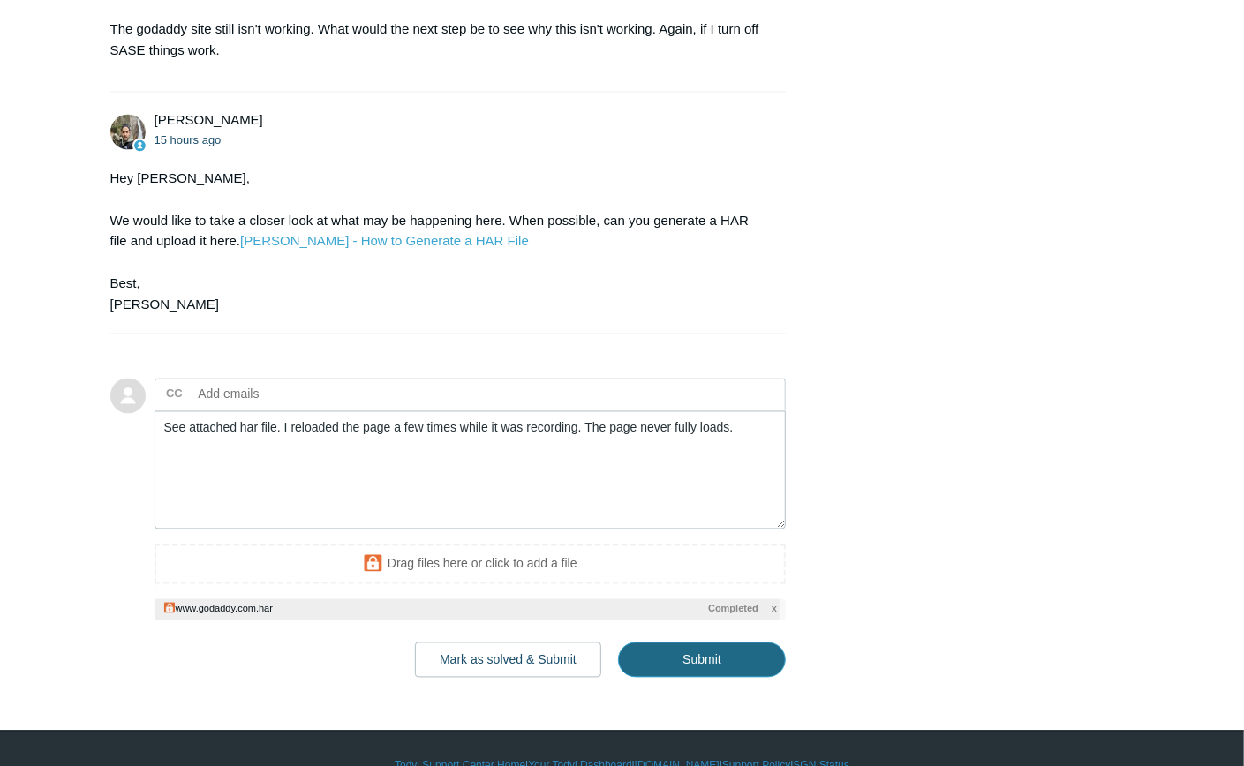
click at [700, 661] on input "Submit" at bounding box center [702, 660] width 168 height 35
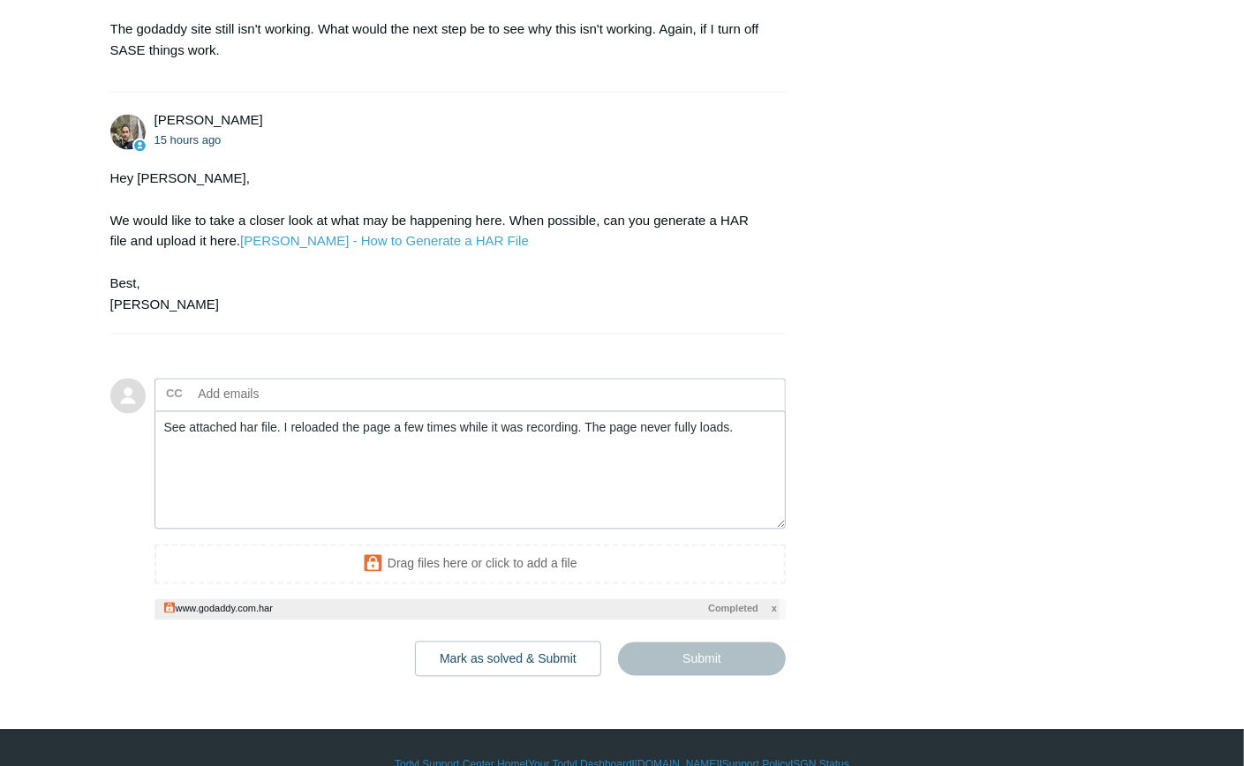
type textarea "See attached har file. I reloaded the page a few times while it was recording. …"
